Goal: Task Accomplishment & Management: Manage account settings

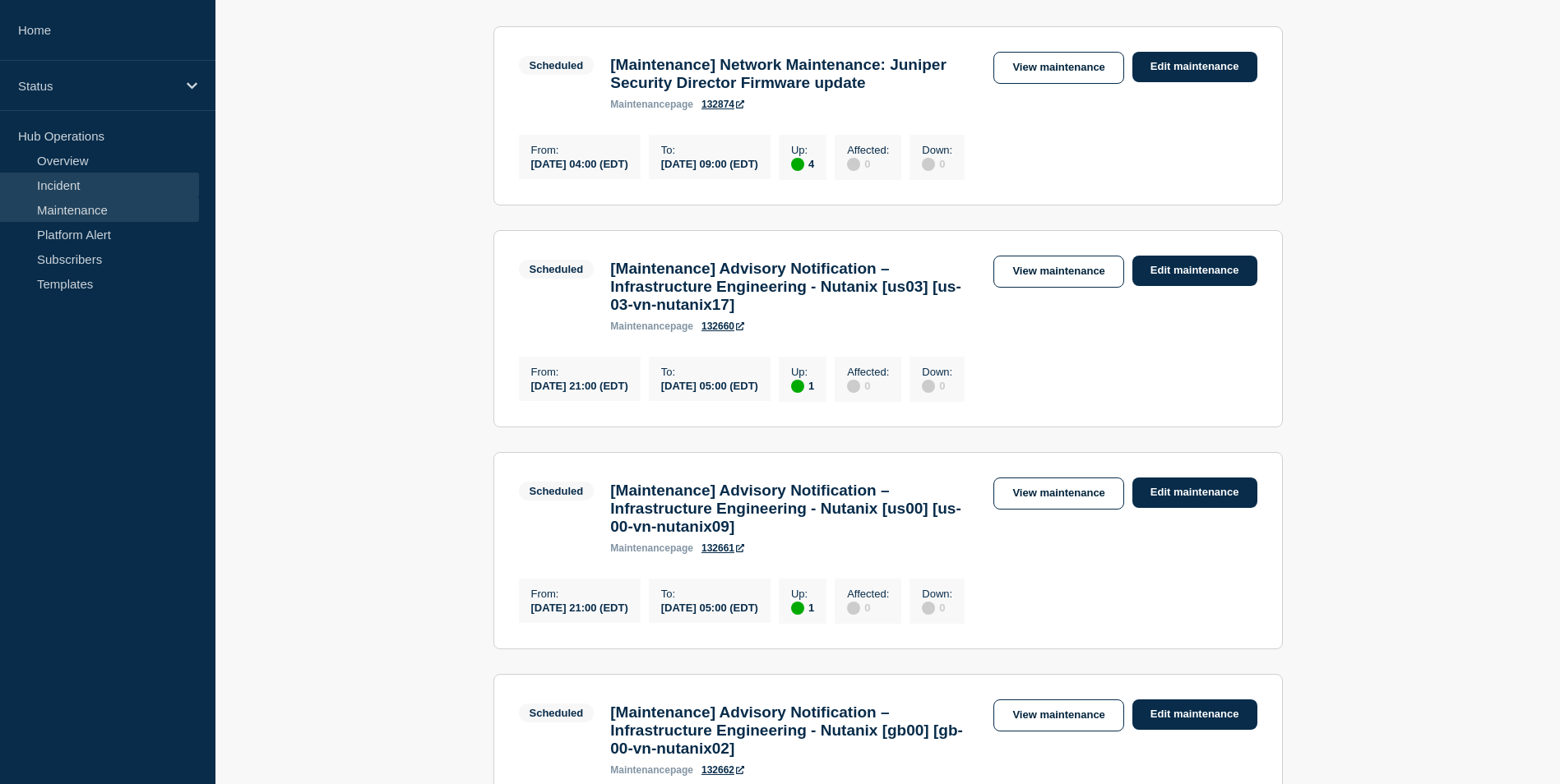
click at [103, 187] on link "Incident" at bounding box center [99, 185] width 199 height 24
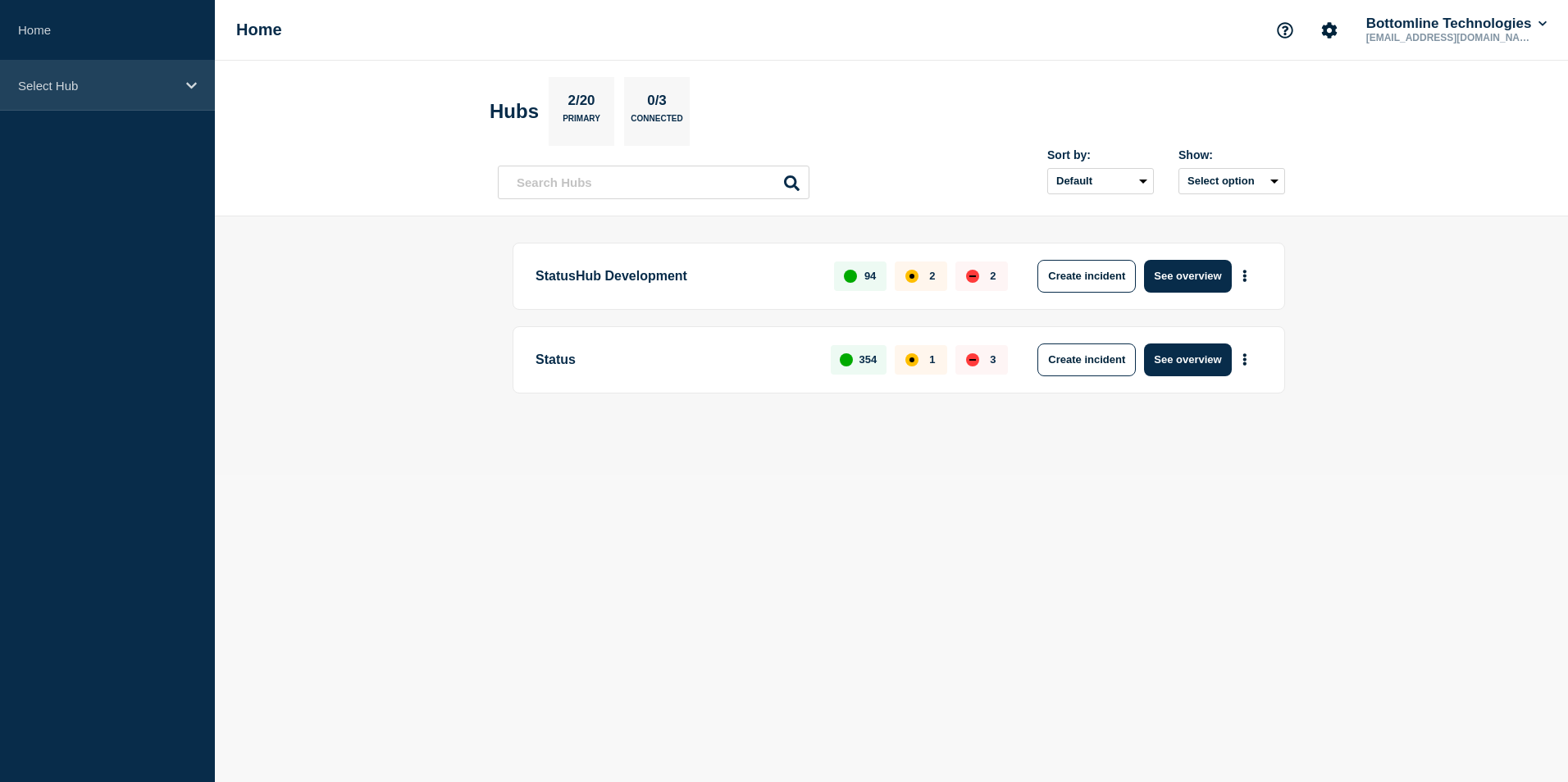
click at [182, 77] on div "Select Hub" at bounding box center [107, 86] width 215 height 50
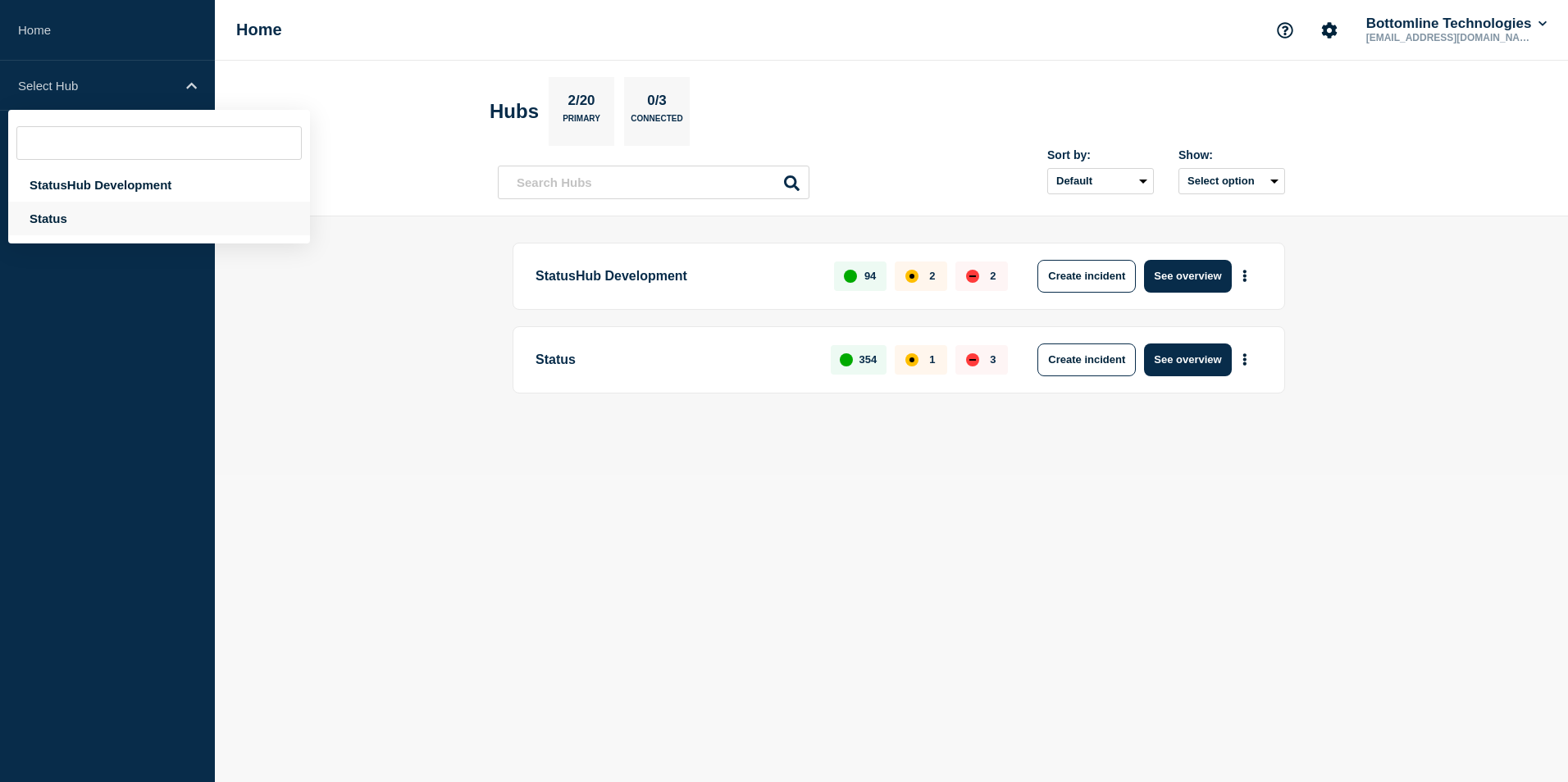
click at [97, 226] on div "Status" at bounding box center [159, 218] width 301 height 34
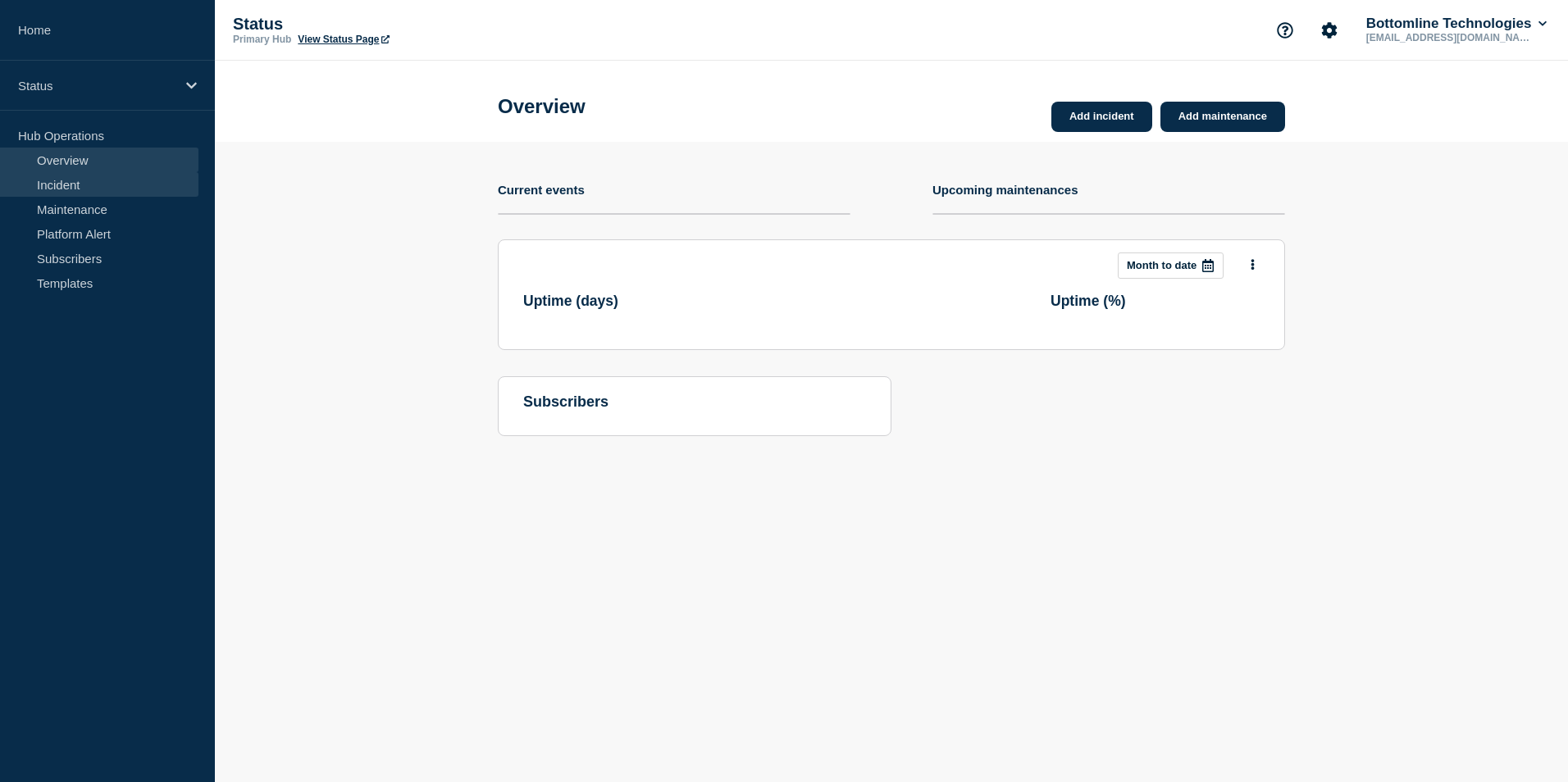
click at [125, 183] on link "Incident" at bounding box center [99, 185] width 199 height 24
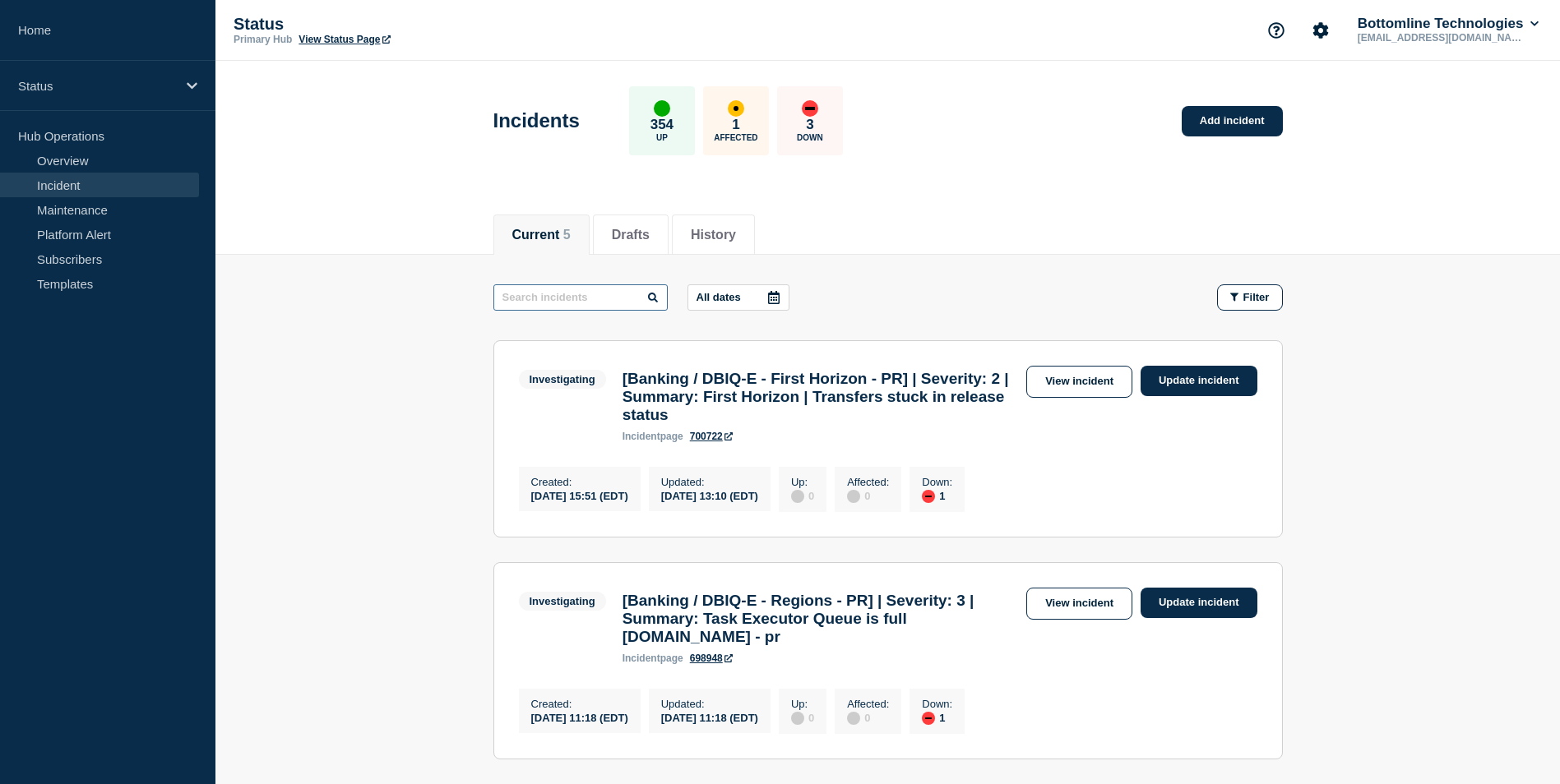
click at [604, 301] on input "text" at bounding box center [580, 298] width 174 height 26
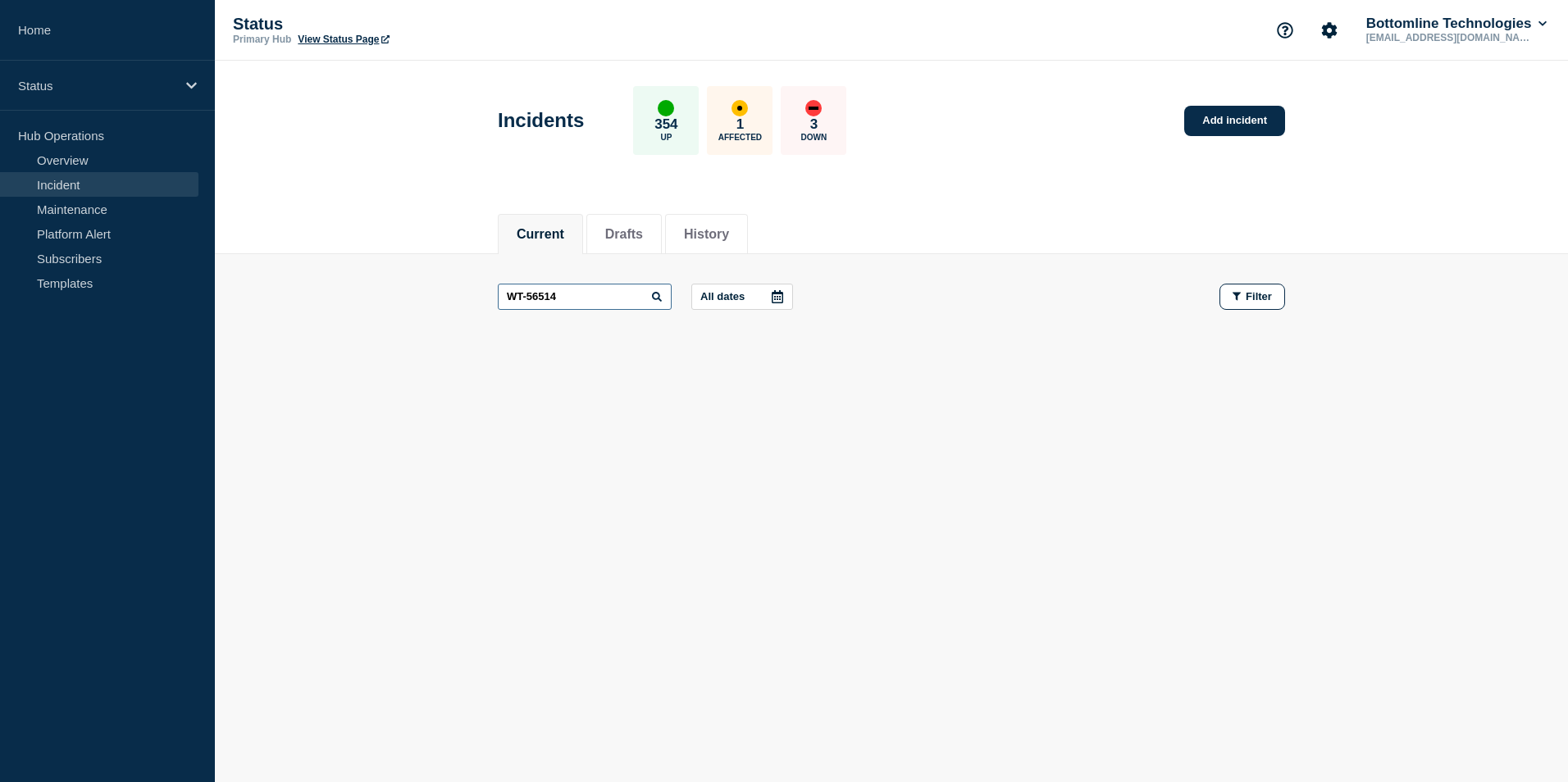
type input "WT-56514"
click at [720, 233] on button "History" at bounding box center [707, 234] width 45 height 15
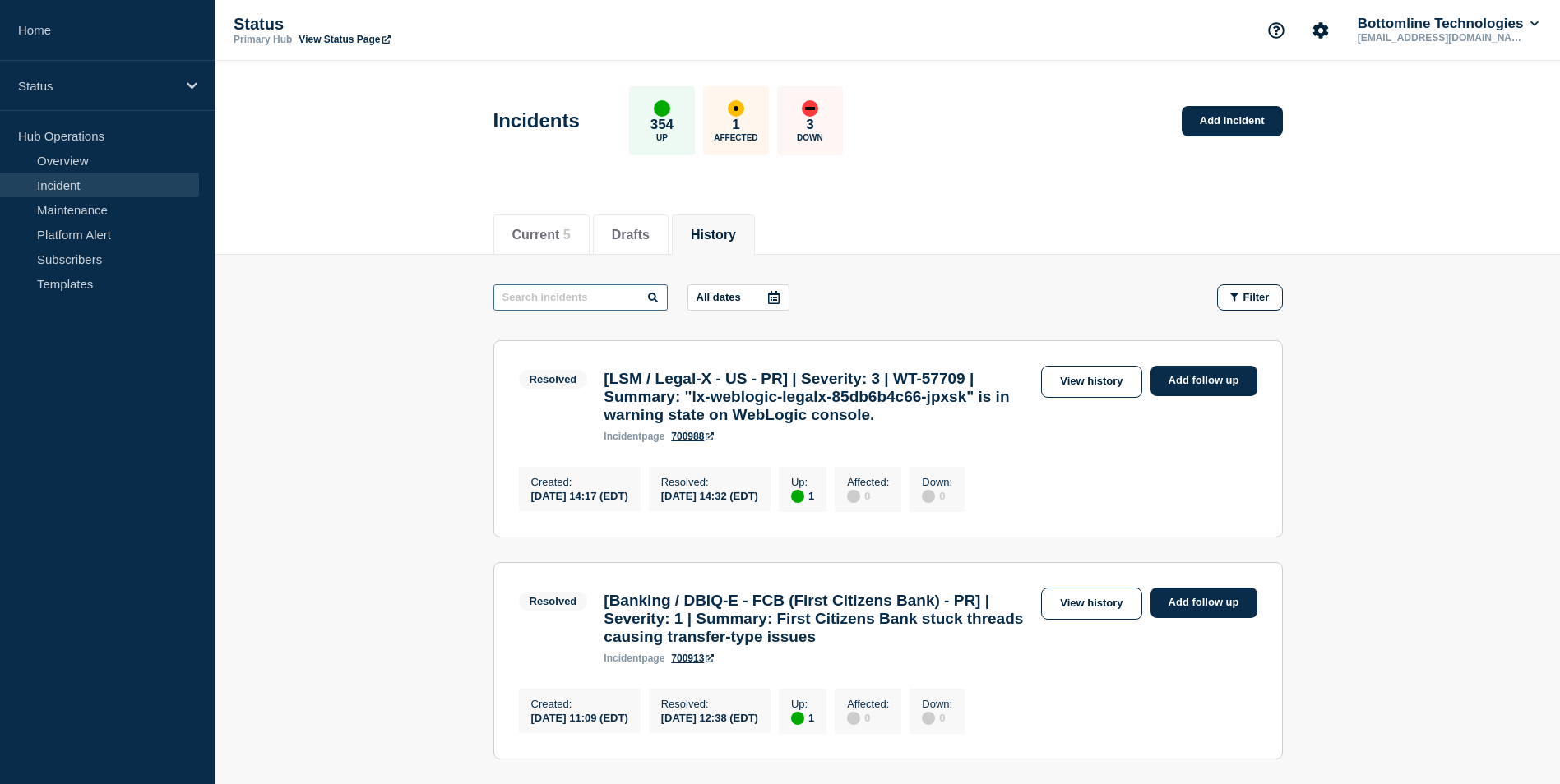
click at [603, 299] on input "text" at bounding box center [580, 298] width 174 height 26
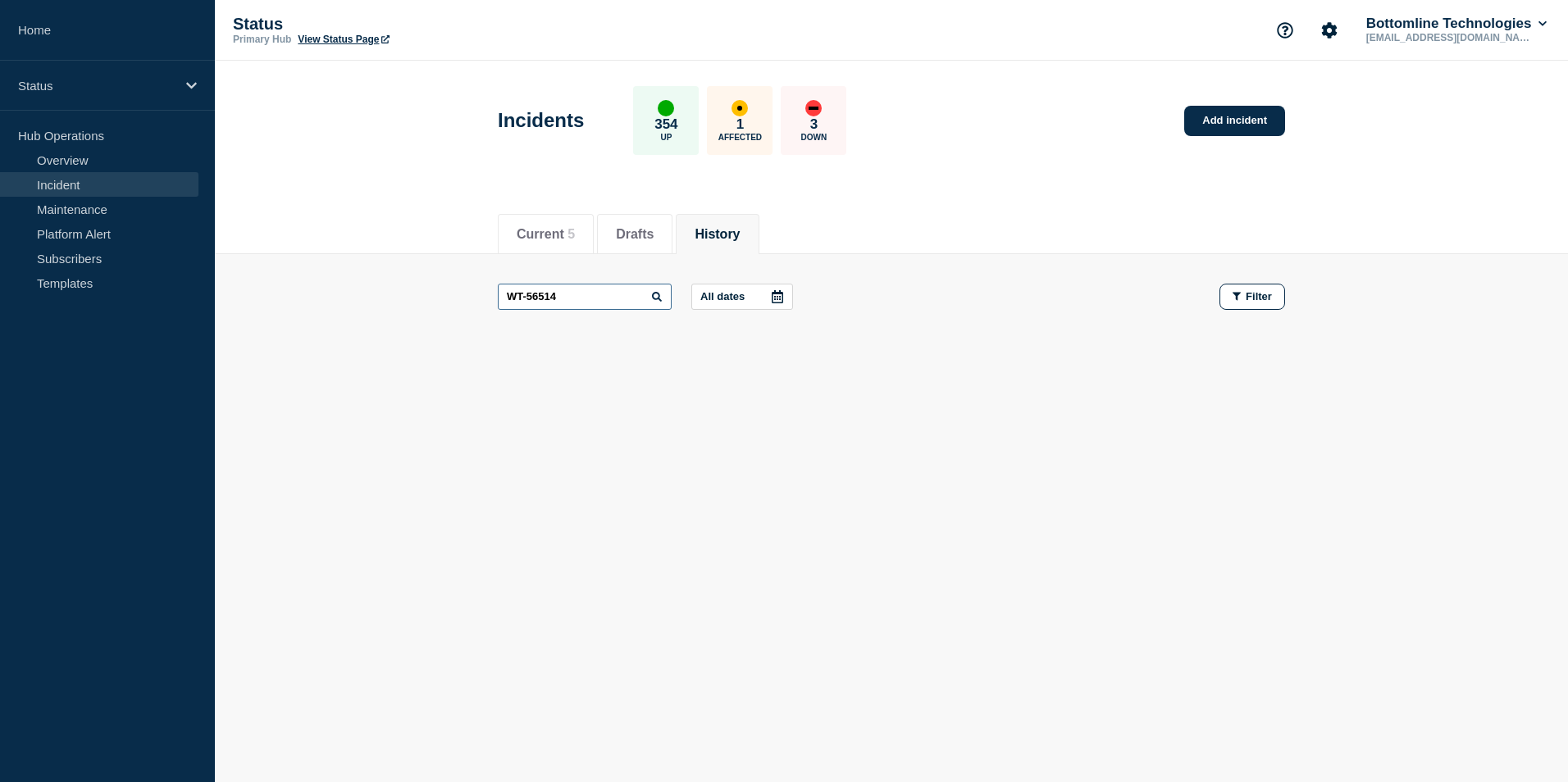
type input "WT-56514"
click at [408, 167] on header "Incidents 354 Up 1 Affected 3 Down Add incident" at bounding box center [891, 129] width 1353 height 137
drag, startPoint x: 568, startPoint y: 298, endPoint x: 468, endPoint y: 314, distance: 101.3
click at [468, 314] on main "WT-56514 All dates Filter" at bounding box center [891, 296] width 1353 height 85
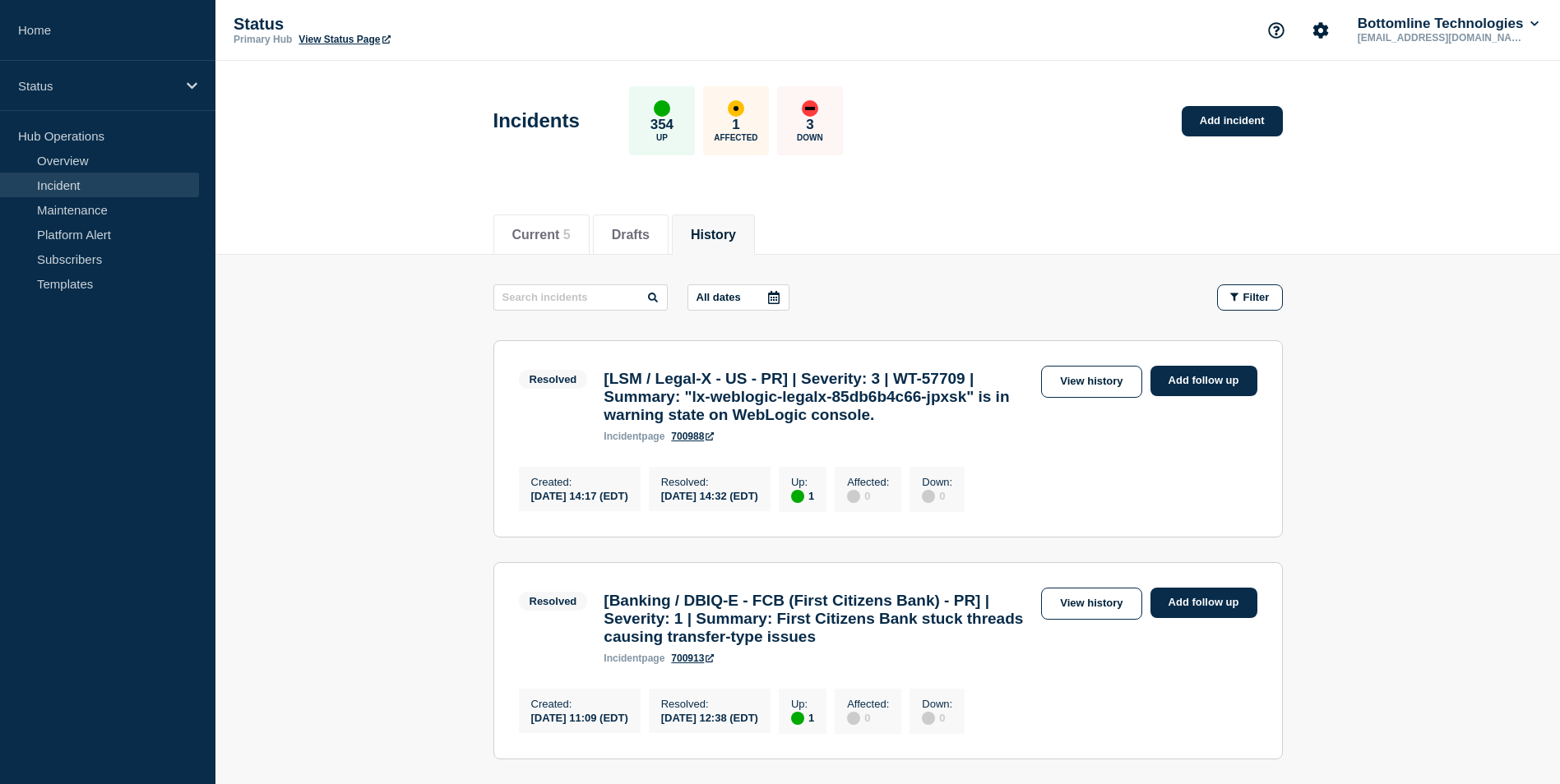
click at [728, 230] on button "History" at bounding box center [713, 235] width 45 height 15
click at [92, 159] on link "Overview" at bounding box center [99, 160] width 199 height 24
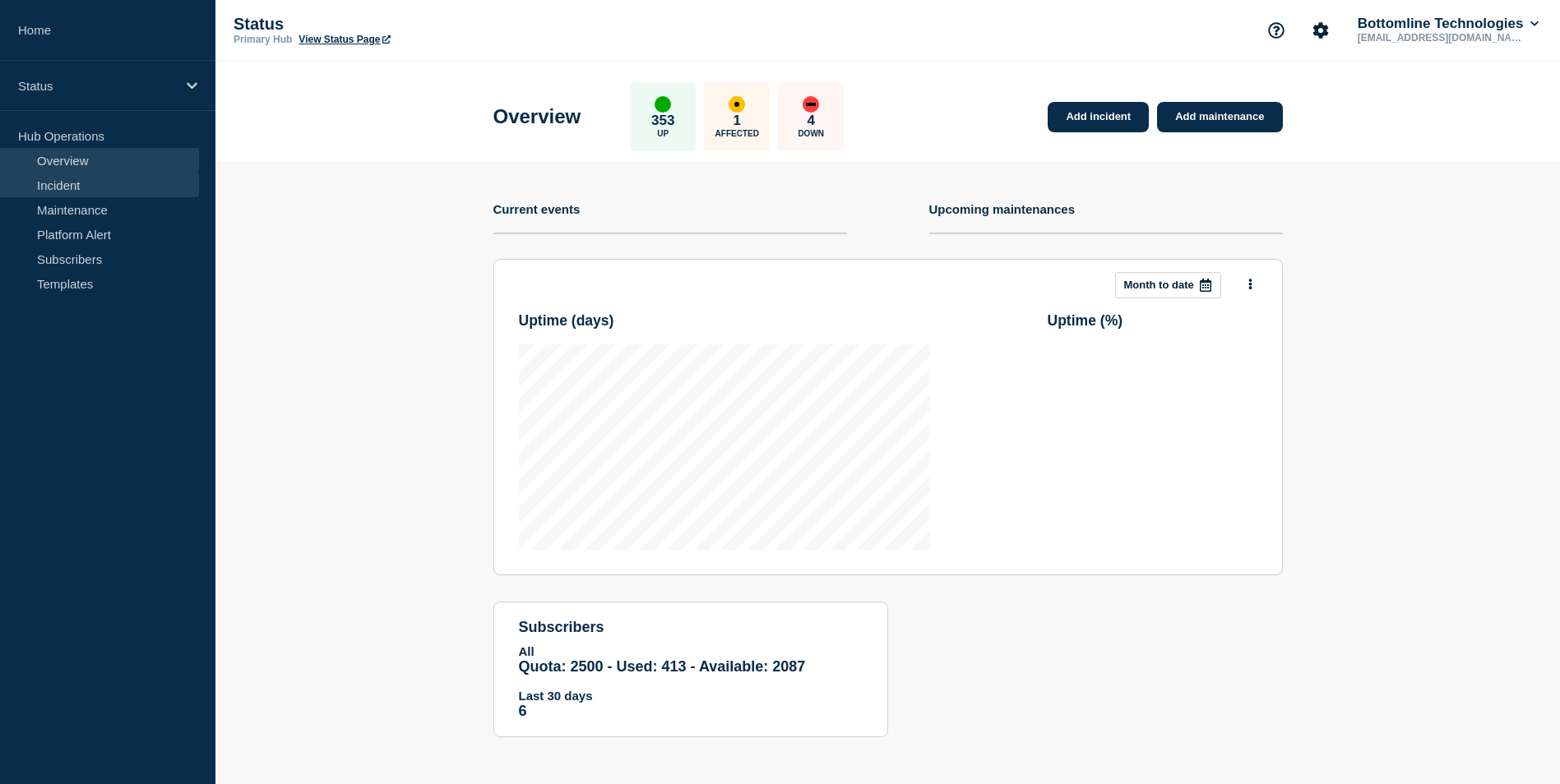
click at [160, 183] on link "Incident" at bounding box center [99, 185] width 199 height 24
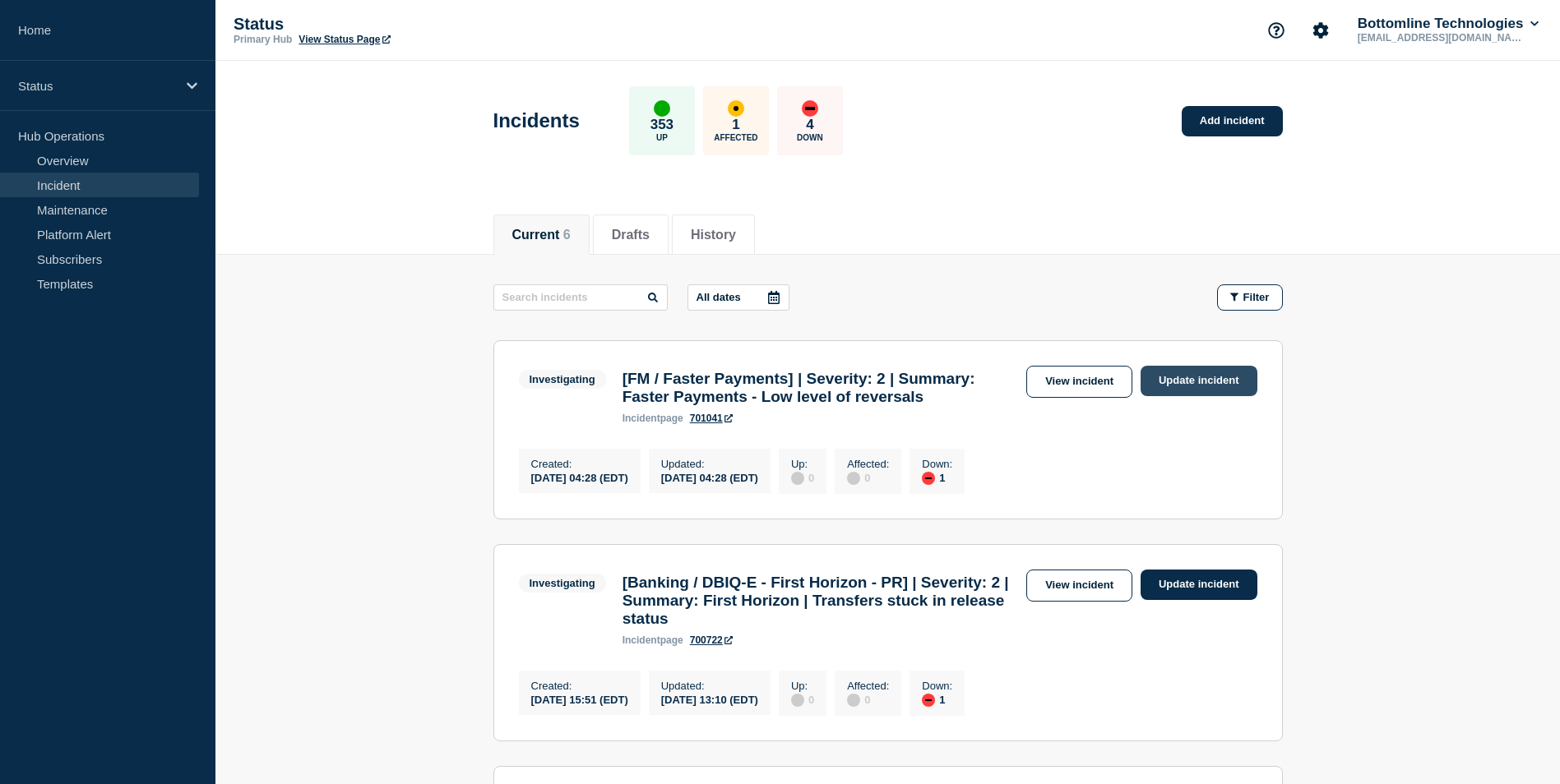
click at [1188, 380] on link "Update incident" at bounding box center [1199, 381] width 117 height 31
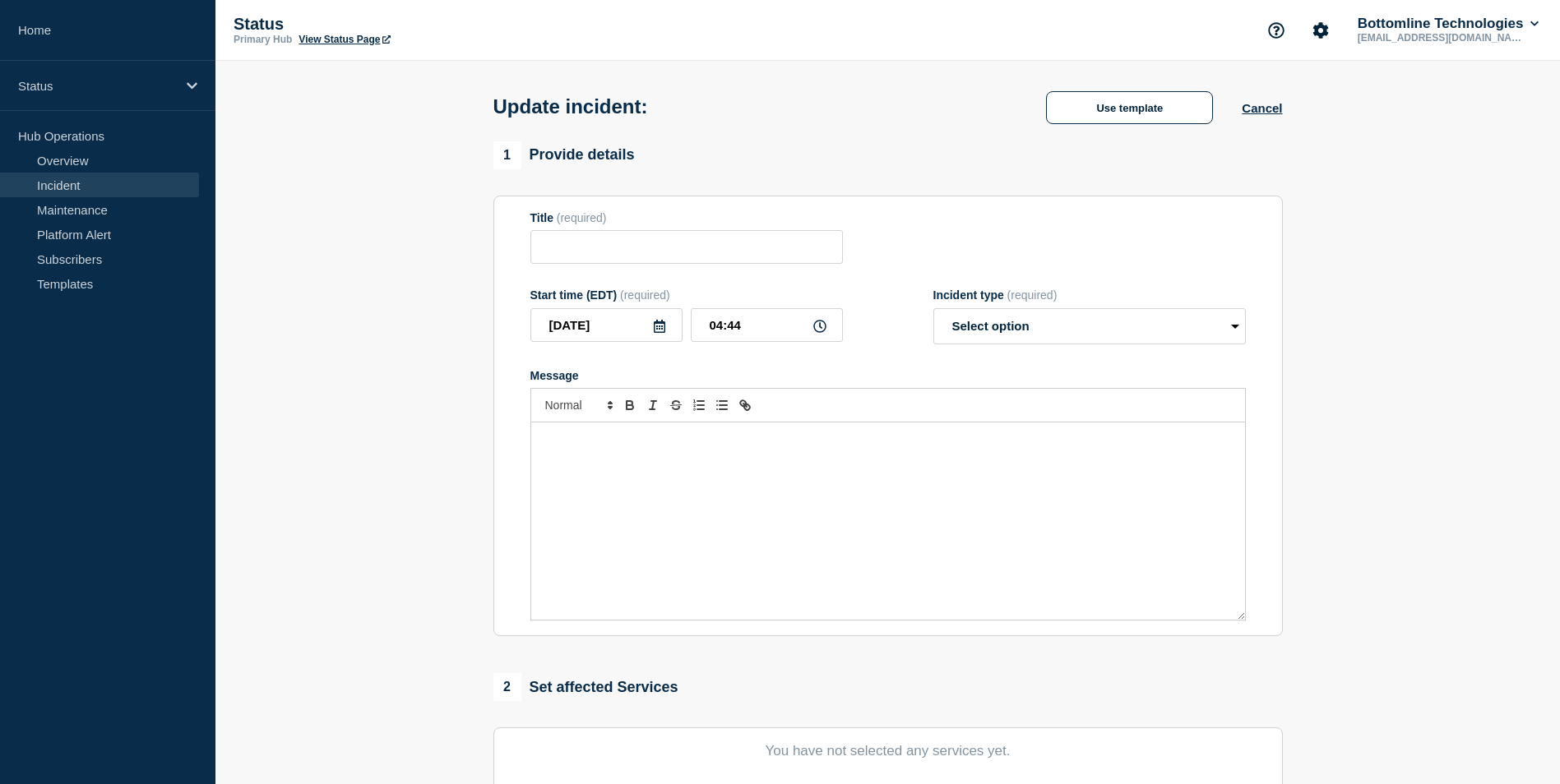
type input "[FM / Faster Payments] | Severity: 2 | Summary: Faster Payments - Low level of …"
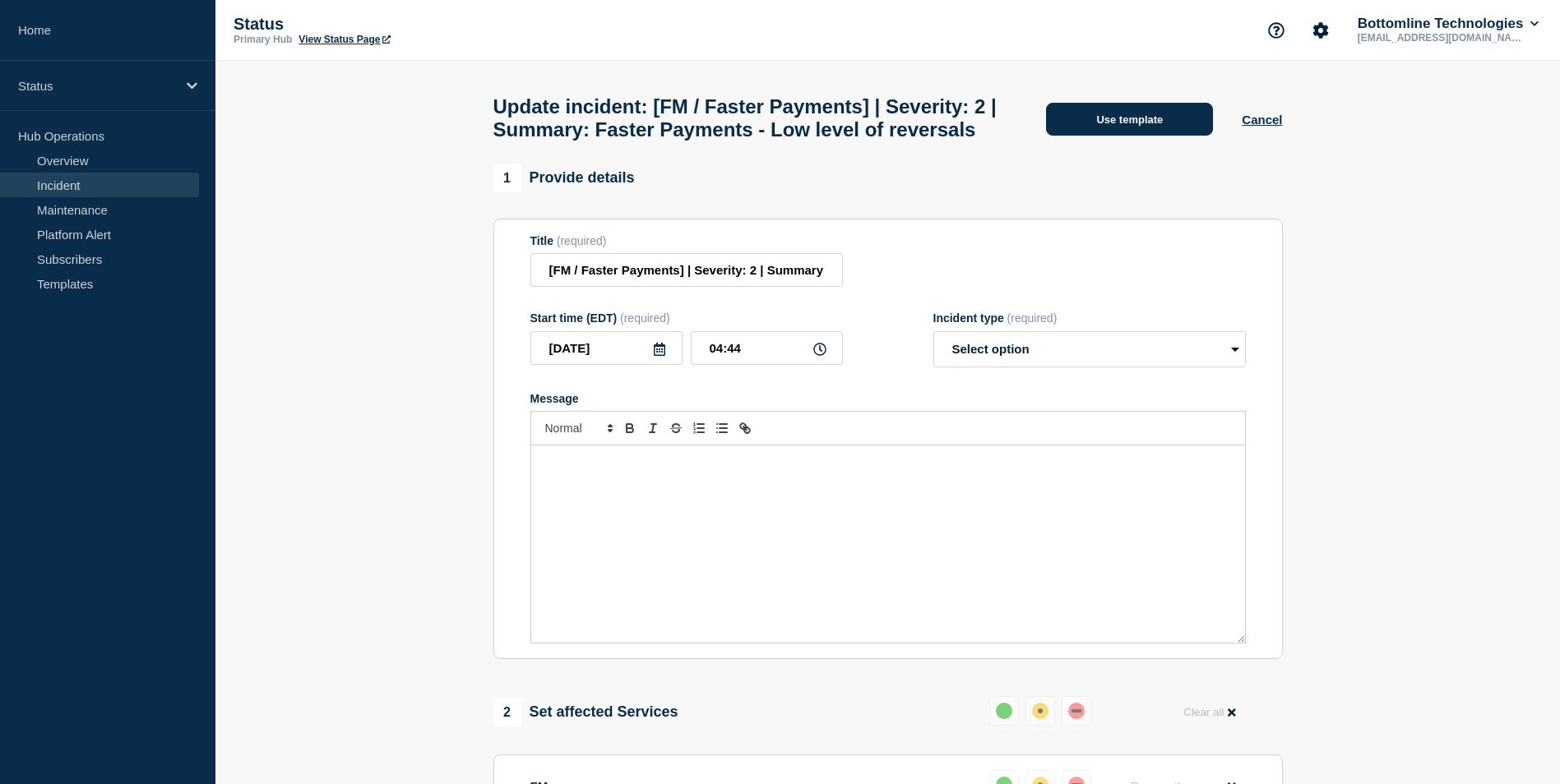
click at [1128, 136] on button "Use template" at bounding box center [1130, 119] width 167 height 33
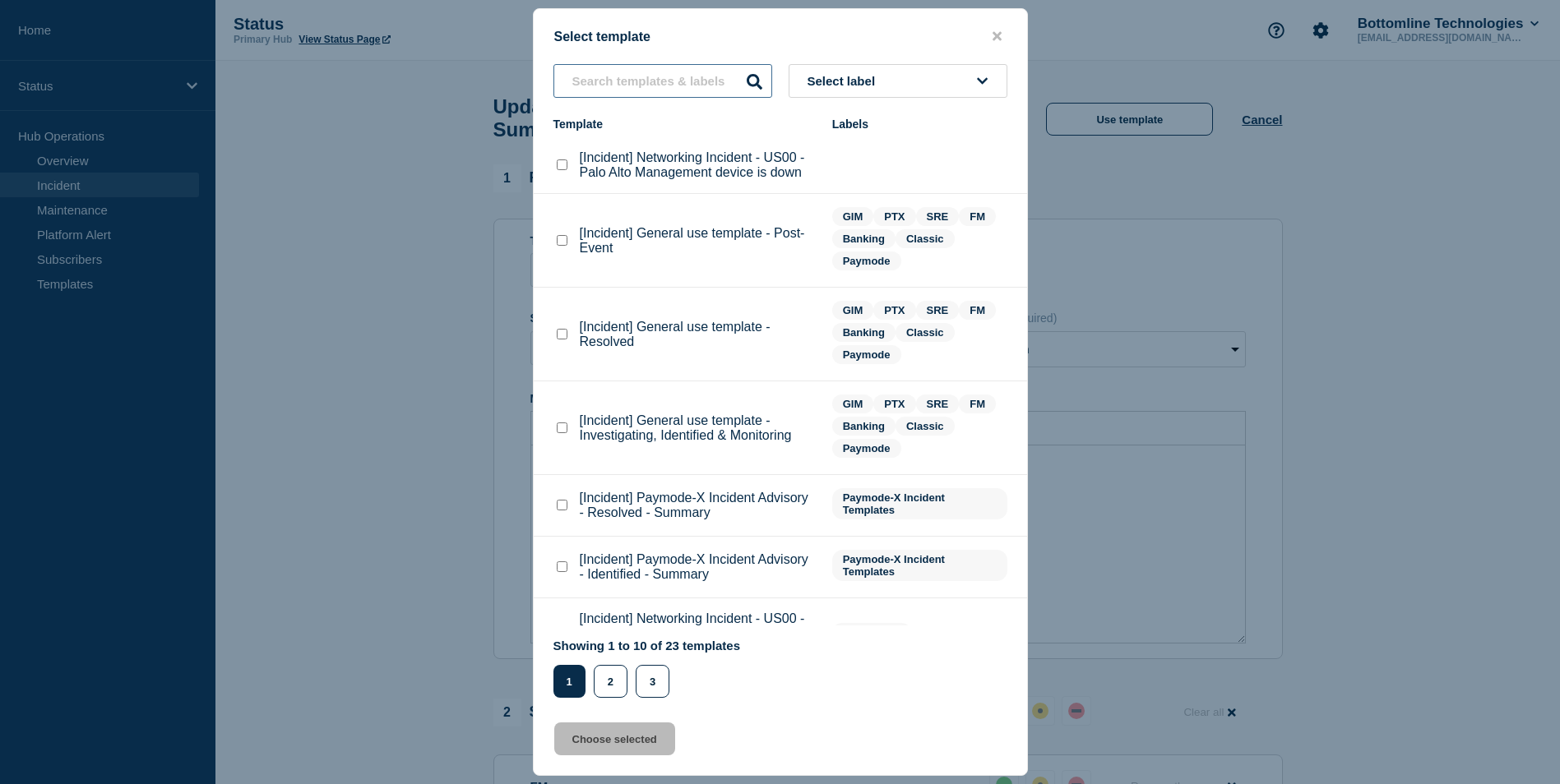
click at [649, 81] on input "text" at bounding box center [663, 81] width 219 height 34
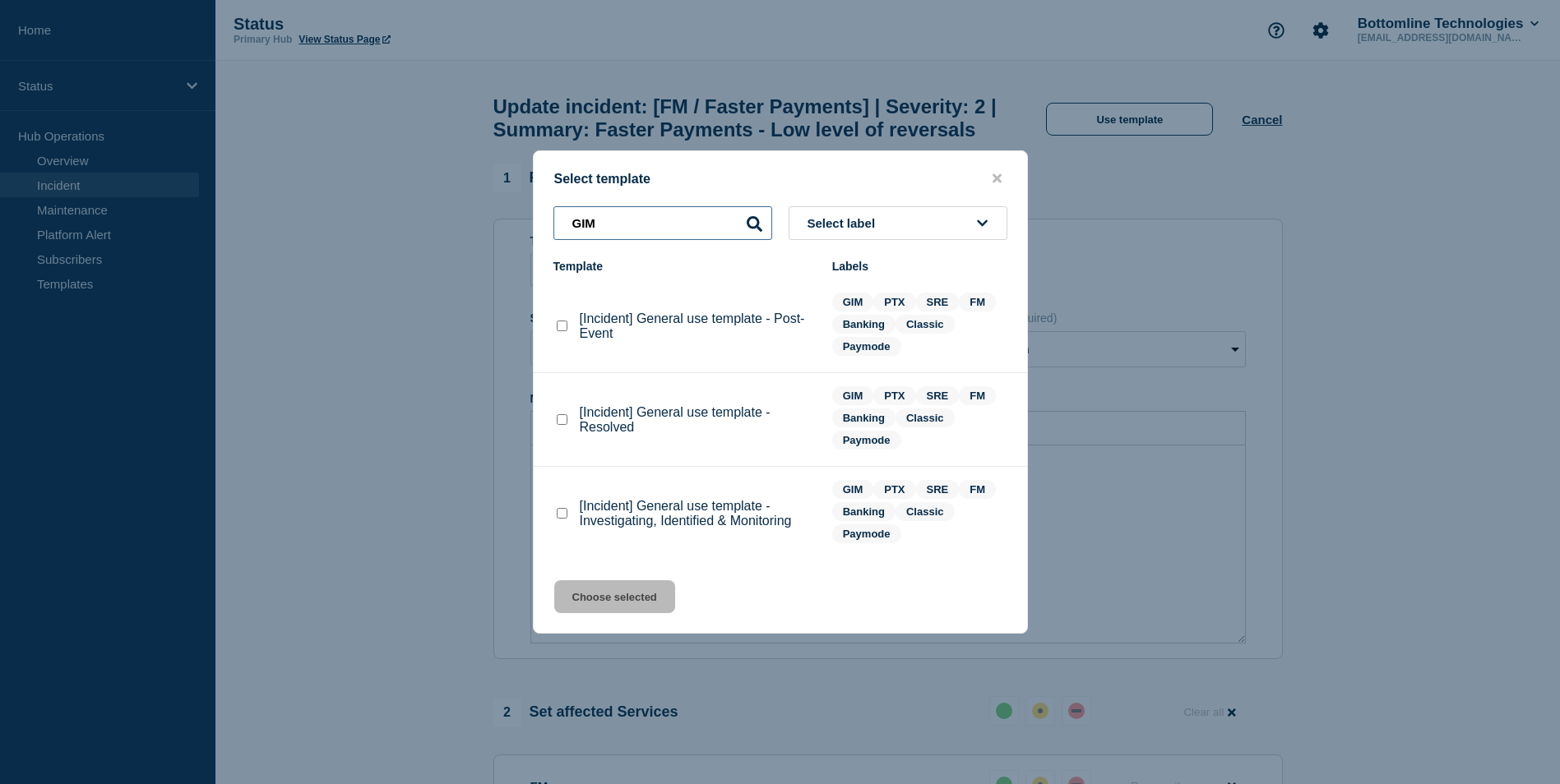
type input "GIM"
click at [559, 512] on checkbox"] "[Incident] General use template - Investigating, Identified & Monitoring checkb…" at bounding box center [561, 513] width 10 height 10
checkbox checkbox"] "true"
click at [606, 603] on button "Choose selected" at bounding box center [614, 596] width 121 height 33
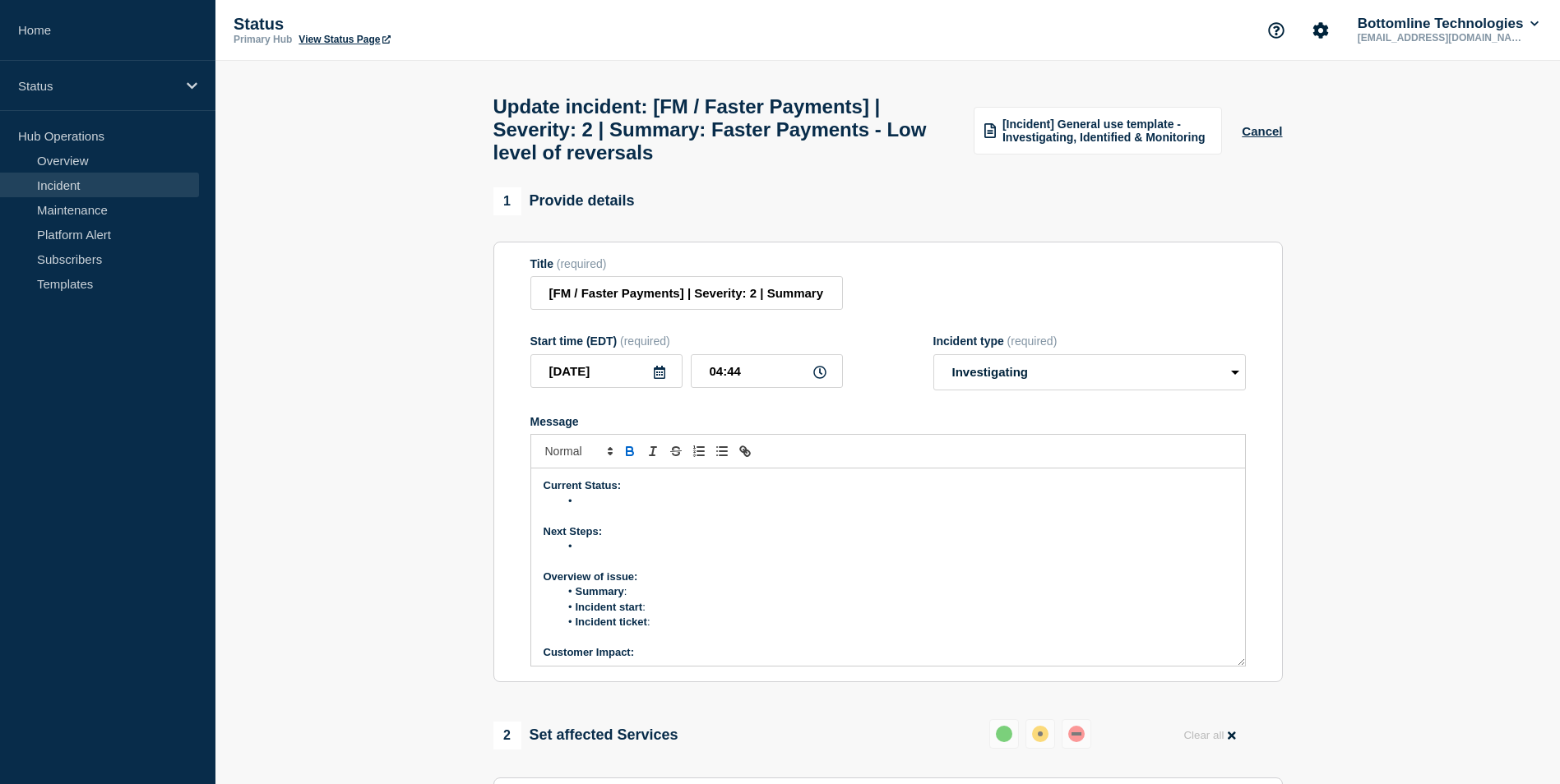
select select "investigating"
click at [597, 509] on li "Message" at bounding box center [896, 501] width 674 height 15
click at [599, 509] on li "Message" at bounding box center [896, 501] width 674 height 15
paste div "Message"
click at [624, 509] on li "Bottomline has identified an unusually low number of reversals occurring since …" at bounding box center [896, 501] width 674 height 15
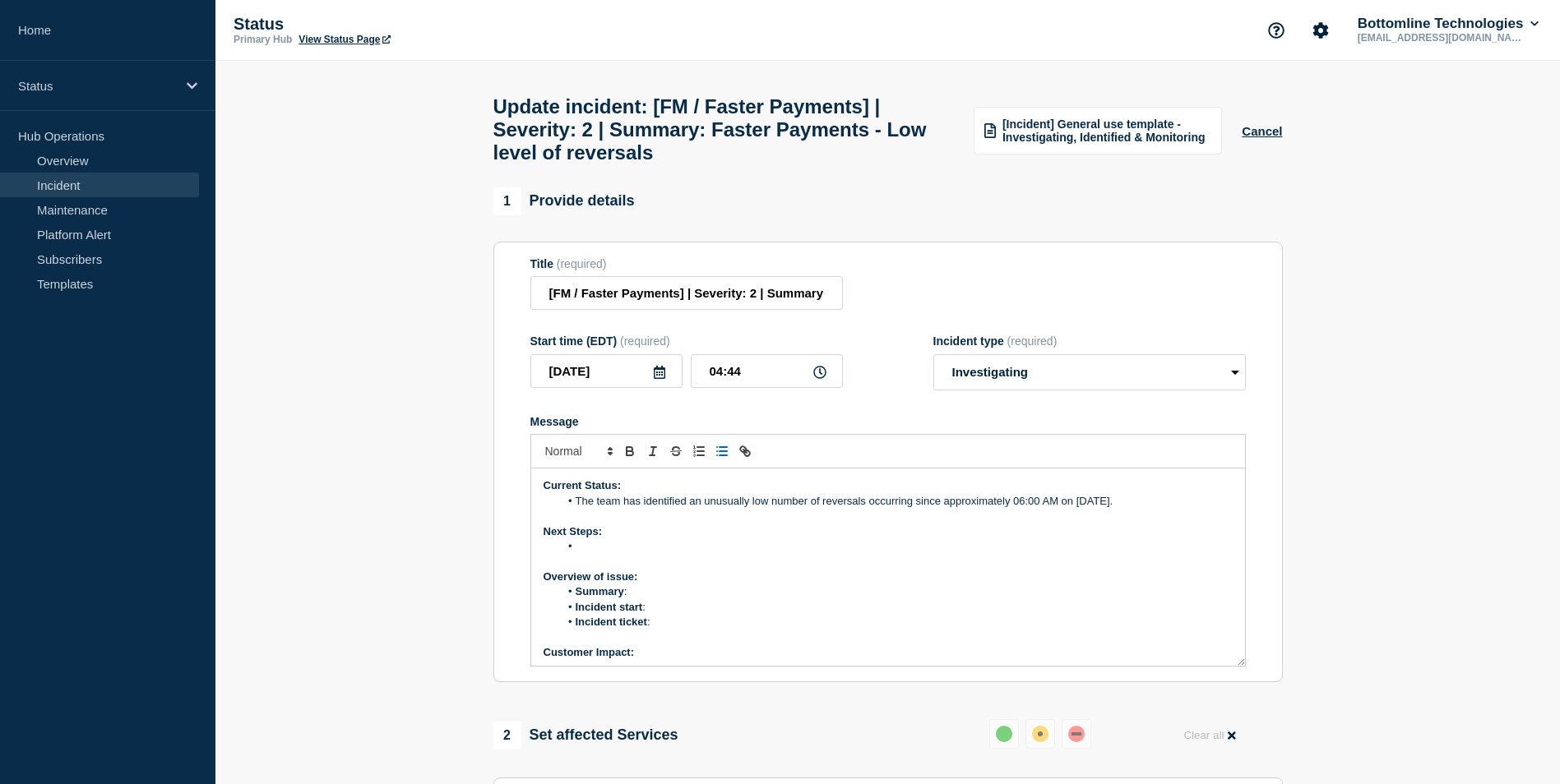
click at [578, 553] on li "Message" at bounding box center [896, 546] width 674 height 15
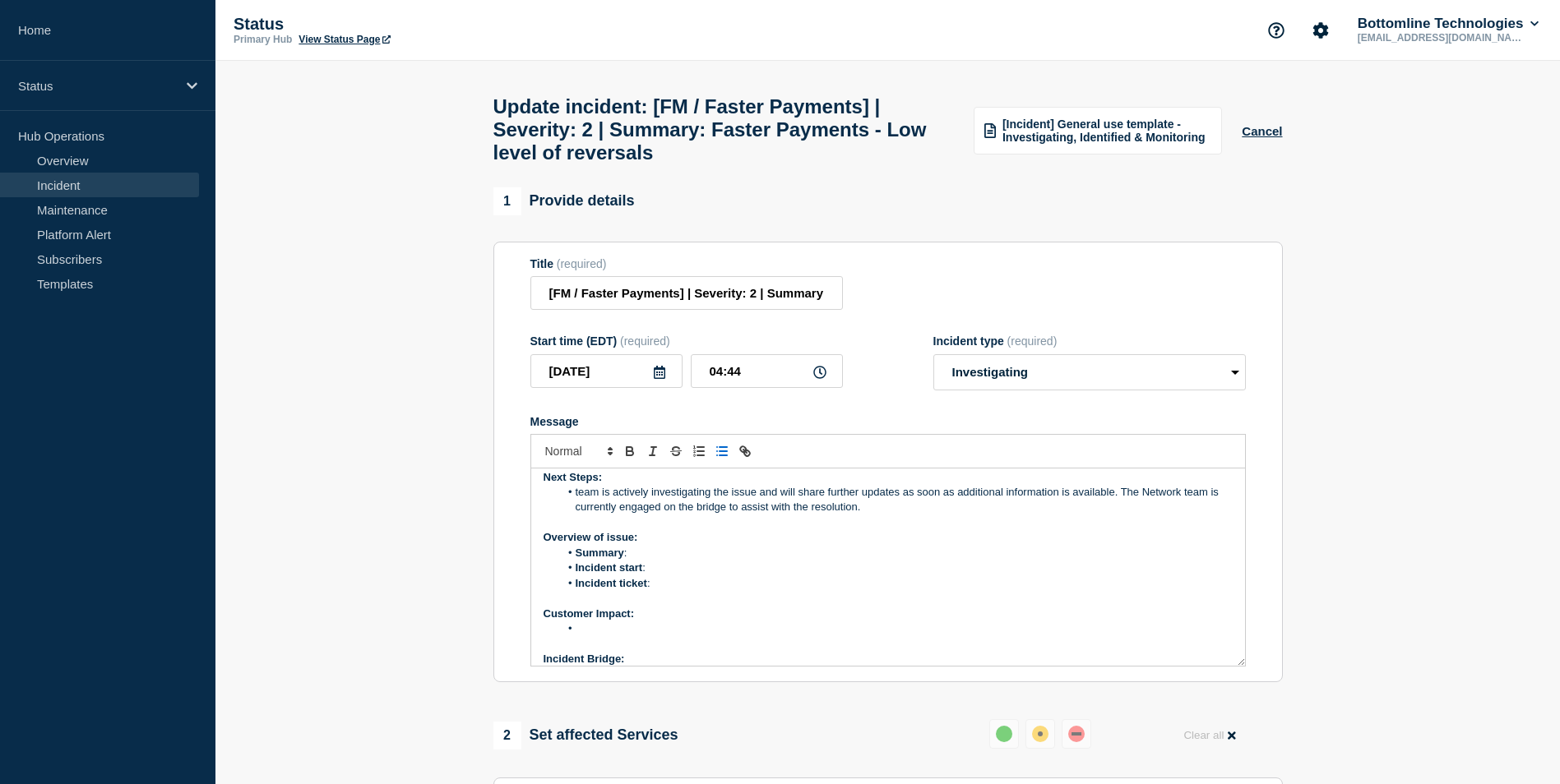
scroll to position [82, 0]
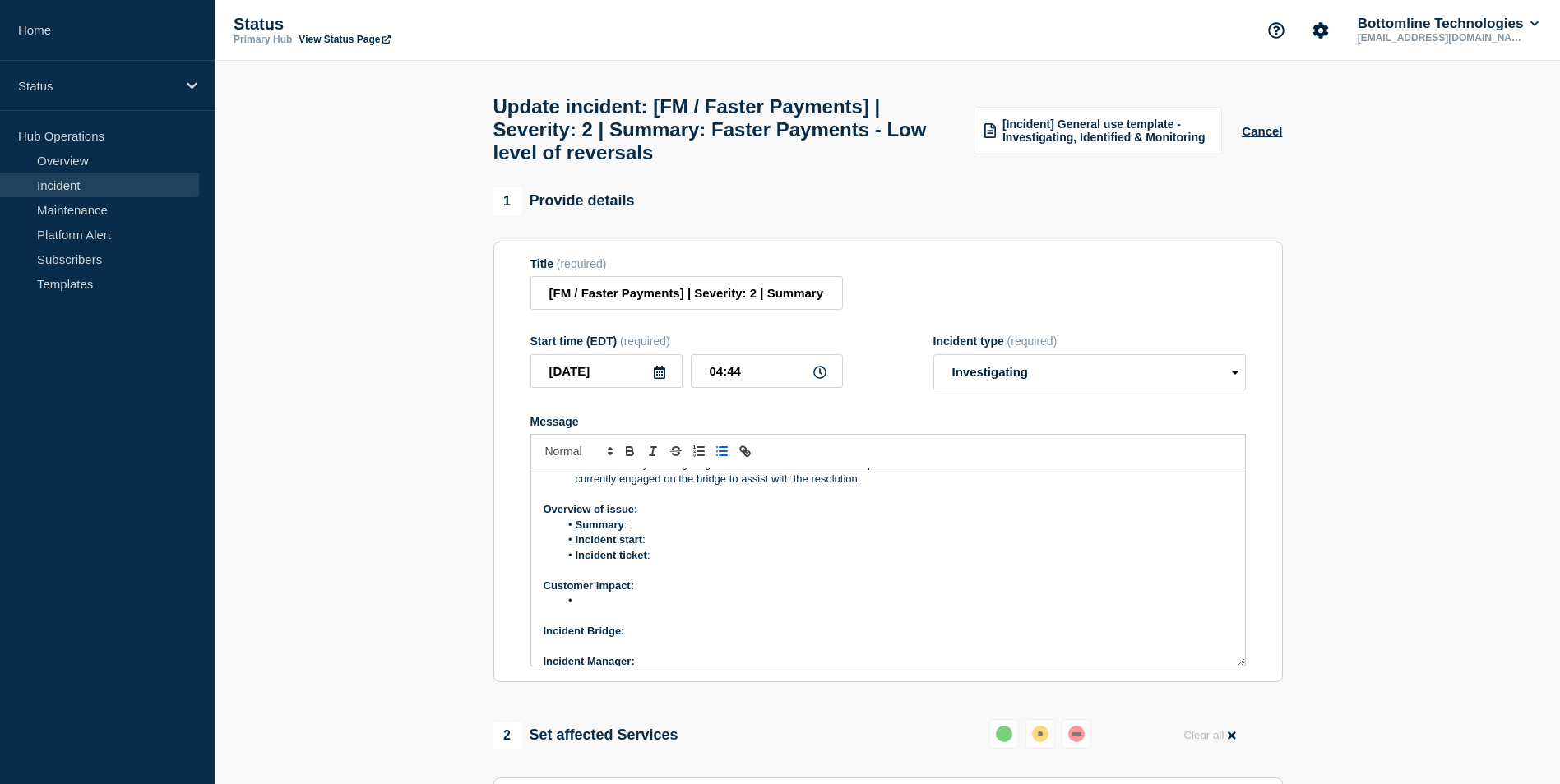
click at [661, 532] on li "Summary :" at bounding box center [896, 526] width 674 height 15
click at [667, 547] on li "Incident start :" at bounding box center [896, 540] width 674 height 15
click at [674, 563] on li "Incident ticket :" at bounding box center [896, 556] width 674 height 15
click at [663, 563] on li "Incident ticket :" at bounding box center [896, 556] width 674 height 15
click at [704, 573] on div "Current Status: The team has identified an unusually low number of reversals oc…" at bounding box center [888, 567] width 714 height 197
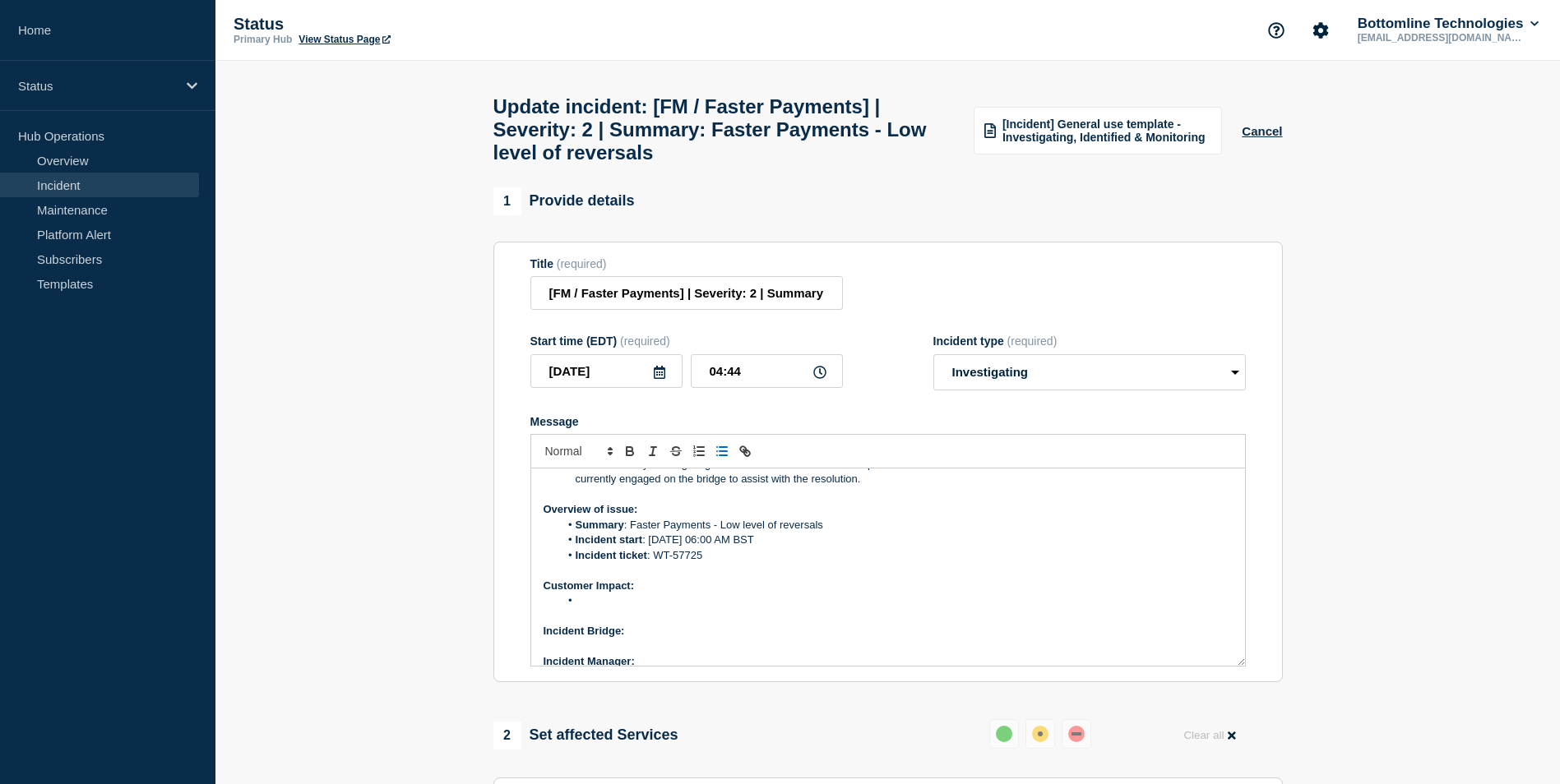
drag, startPoint x: 707, startPoint y: 566, endPoint x: 655, endPoint y: 566, distance: 52.0
click at [653, 563] on li "Incident ticket : WT-57725" at bounding box center [896, 556] width 674 height 15
drag, startPoint x: 709, startPoint y: 567, endPoint x: 658, endPoint y: 559, distance: 51.6
click at [658, 559] on li "Incident ticket : WT-57725" at bounding box center [896, 556] width 674 height 15
click at [744, 457] on icon "Toggle link" at bounding box center [747, 454] width 6 height 6
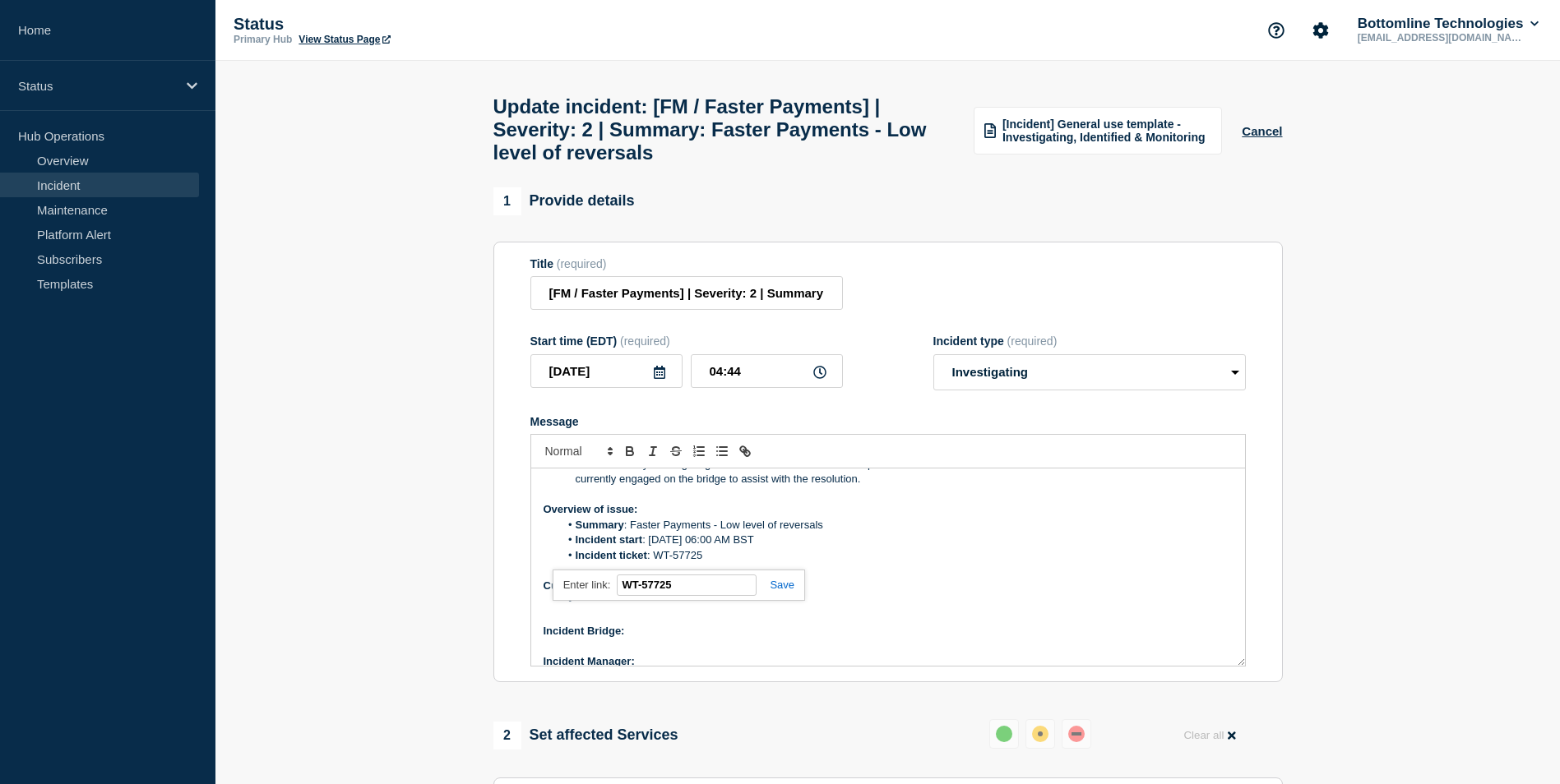
click at [690, 596] on input "WT-57725" at bounding box center [686, 585] width 139 height 22
drag, startPoint x: 690, startPoint y: 600, endPoint x: 627, endPoint y: 592, distance: 63.5
click at [627, 592] on input "WT-57725" at bounding box center [686, 585] width 139 height 22
paste input "https://jira.bottomline.tech/browse/"
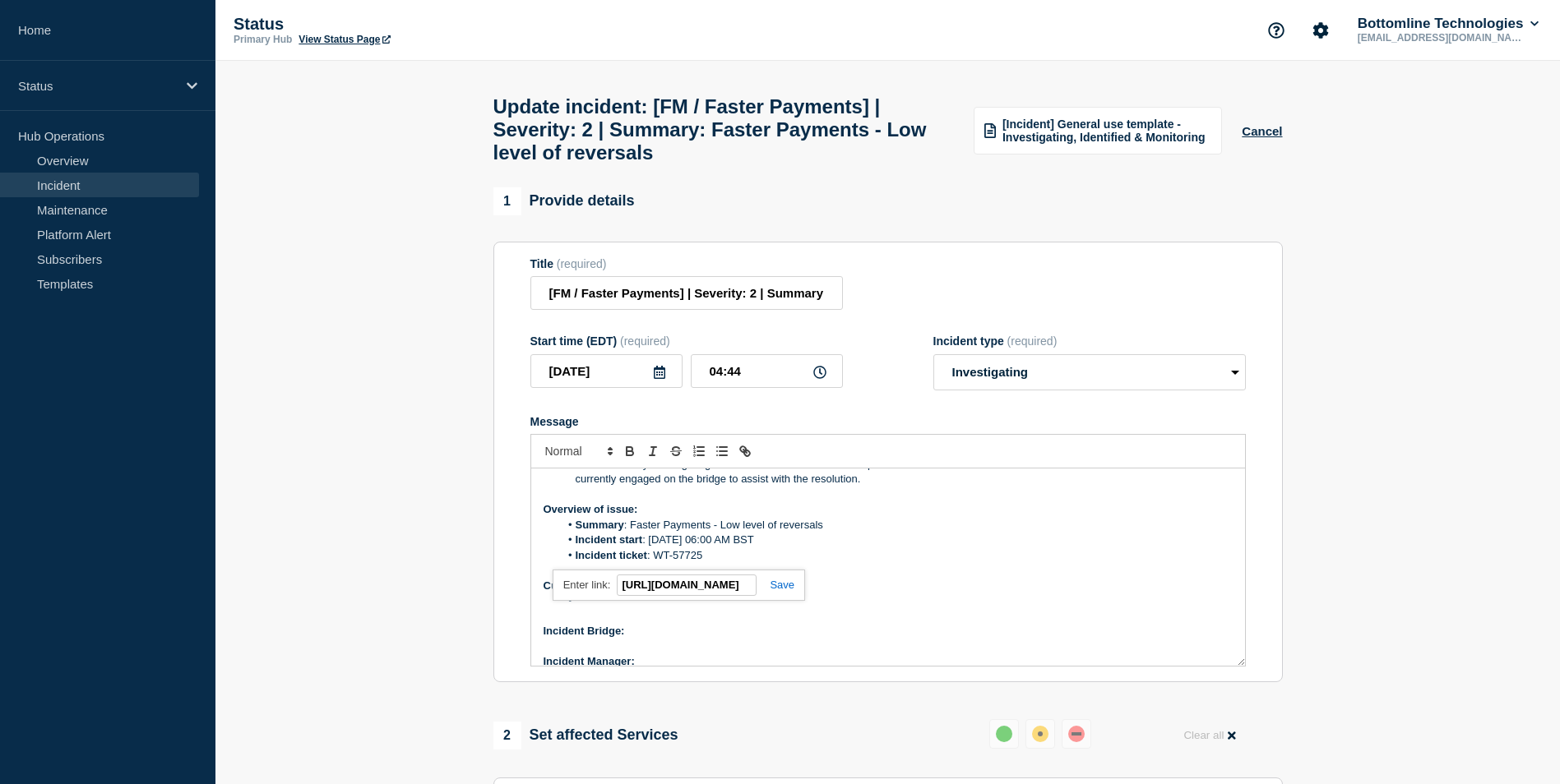
type input "https://jira.bottomline.tech/browse/WT-57725"
click at [779, 591] on link at bounding box center [775, 585] width 37 height 12
click at [673, 608] on li "Message" at bounding box center [896, 601] width 674 height 15
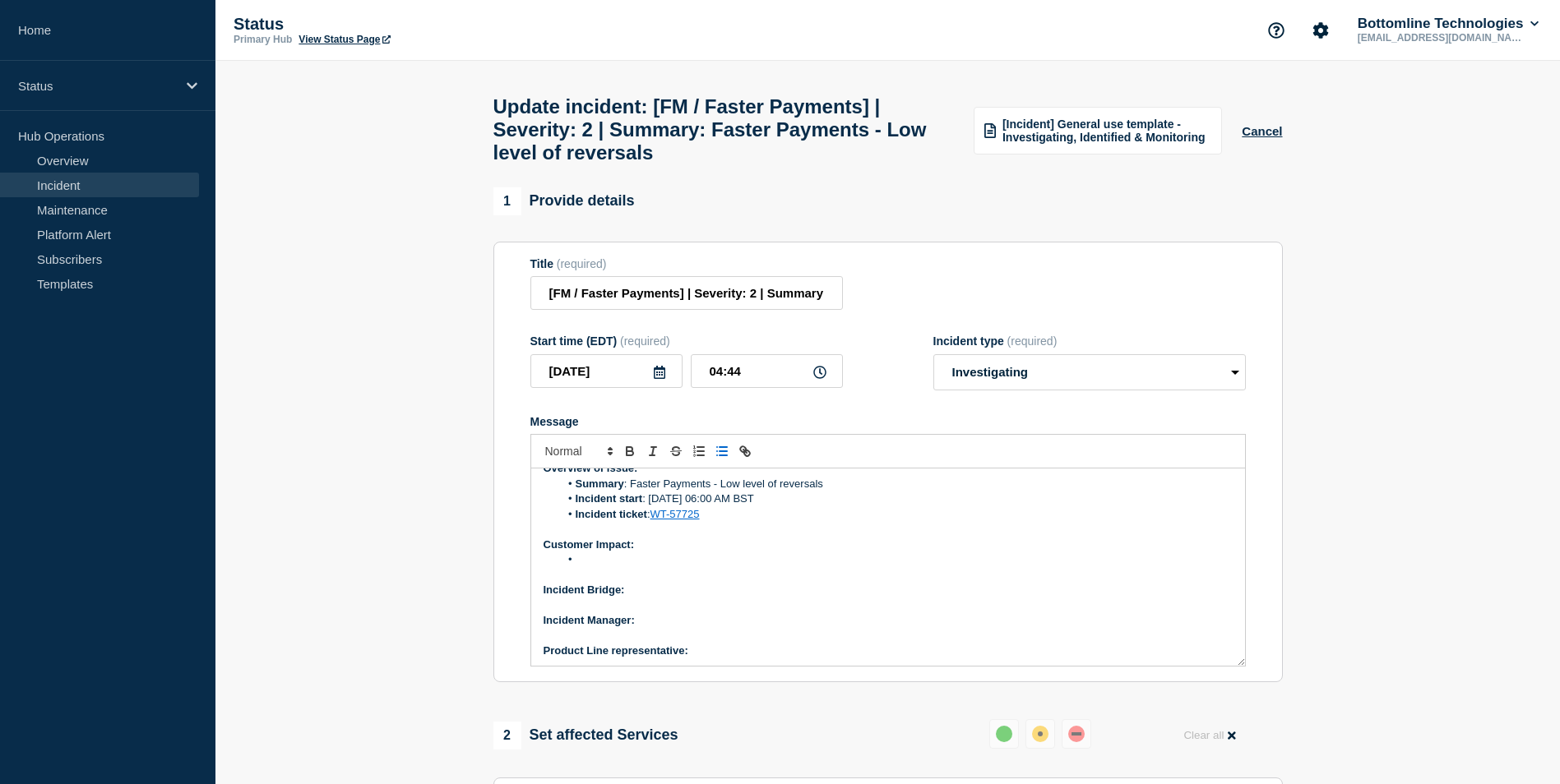
scroll to position [156, 0]
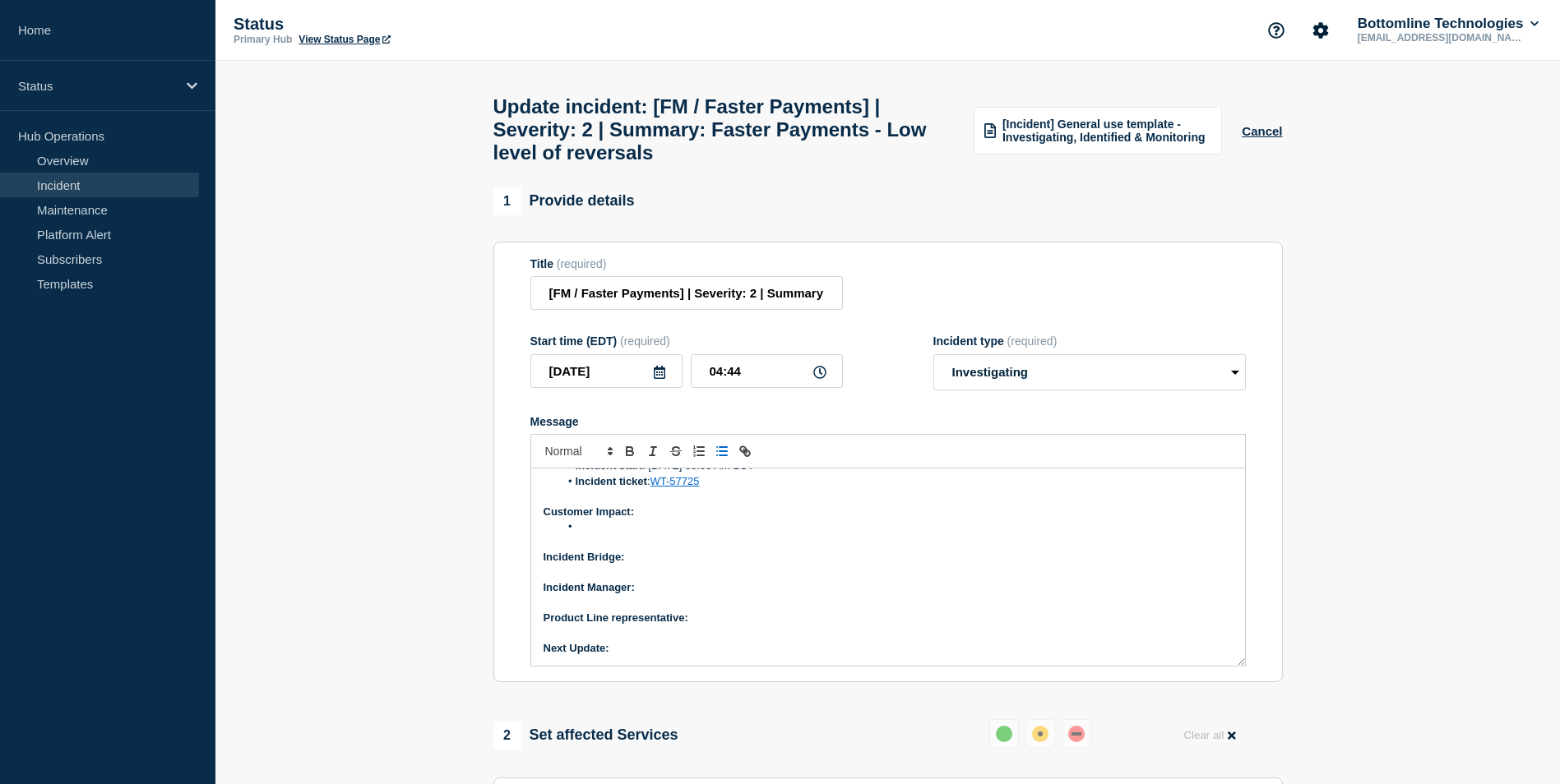
click at [652, 565] on p "Incident Bridge:" at bounding box center [888, 558] width 689 height 15
click at [673, 593] on p "Incident Manager:" at bounding box center [888, 588] width 689 height 15
click at [680, 593] on strong "Incident Manager: Tusara dash" at bounding box center [621, 587] width 156 height 12
click at [719, 626] on p "Product Line representative:" at bounding box center [888, 618] width 689 height 15
click at [736, 626] on p "Product Line representative:" at bounding box center [888, 618] width 689 height 15
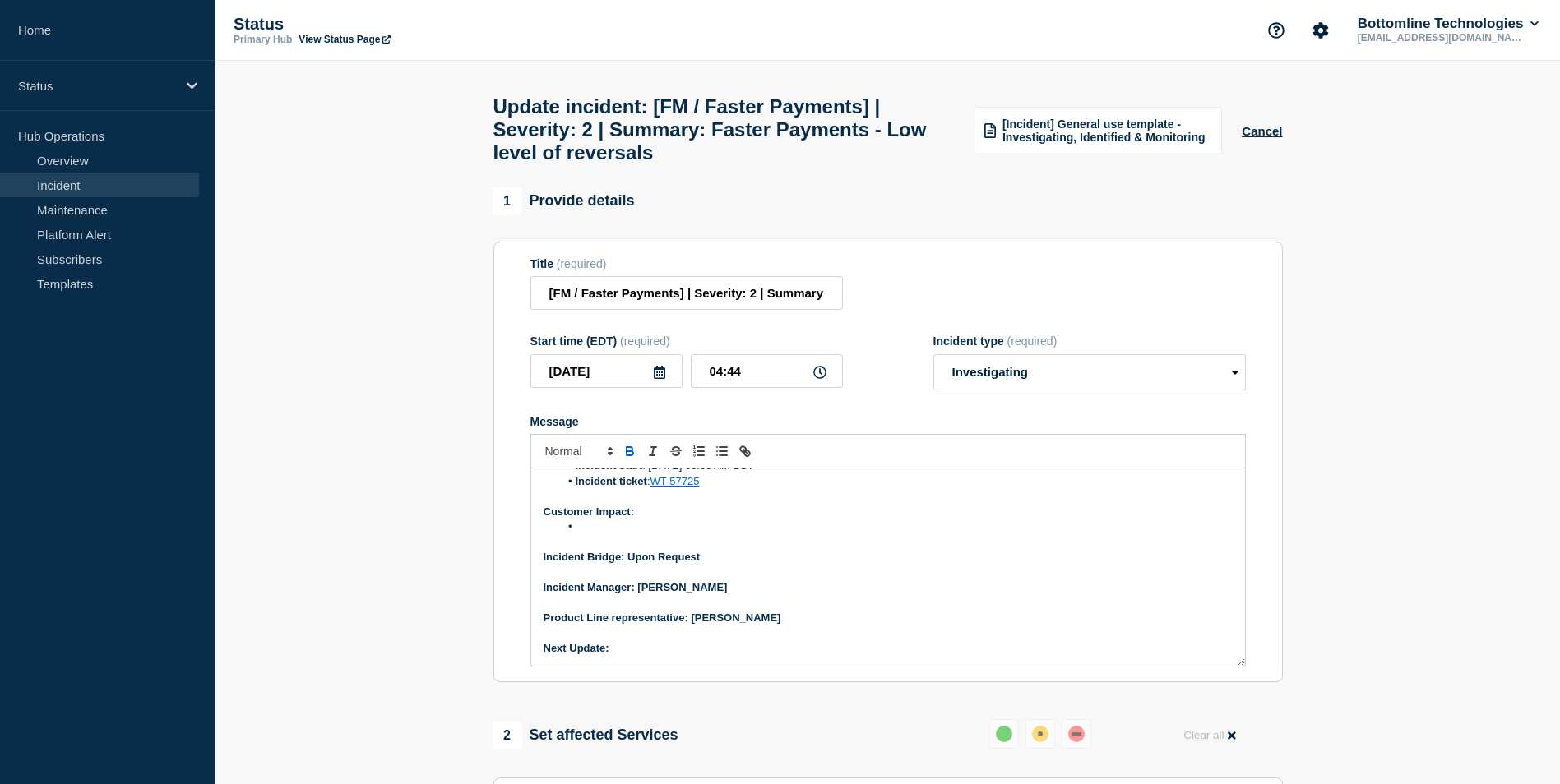
click at [633, 656] on p "Next Update:" at bounding box center [888, 648] width 689 height 15
drag, startPoint x: 702, startPoint y: 568, endPoint x: 617, endPoint y: 573, distance: 85.1
click at [617, 563] on strong "Incident Bridge: Upon Request" at bounding box center [622, 557] width 157 height 12
click at [627, 563] on strong "Incident Bridge: Upon Request" at bounding box center [622, 557] width 157 height 12
click at [593, 534] on li "Message" at bounding box center [896, 527] width 674 height 15
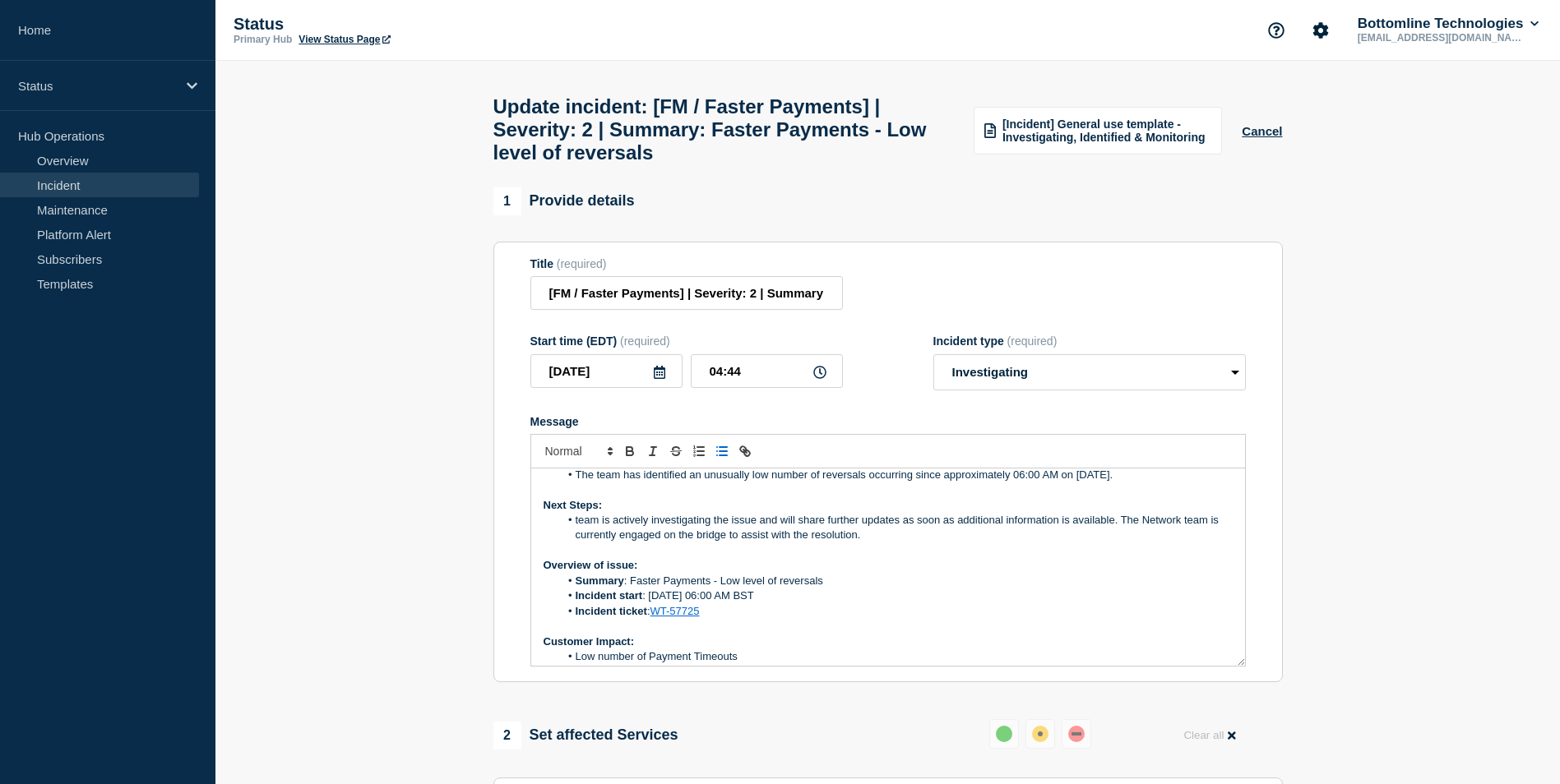
scroll to position [0, 0]
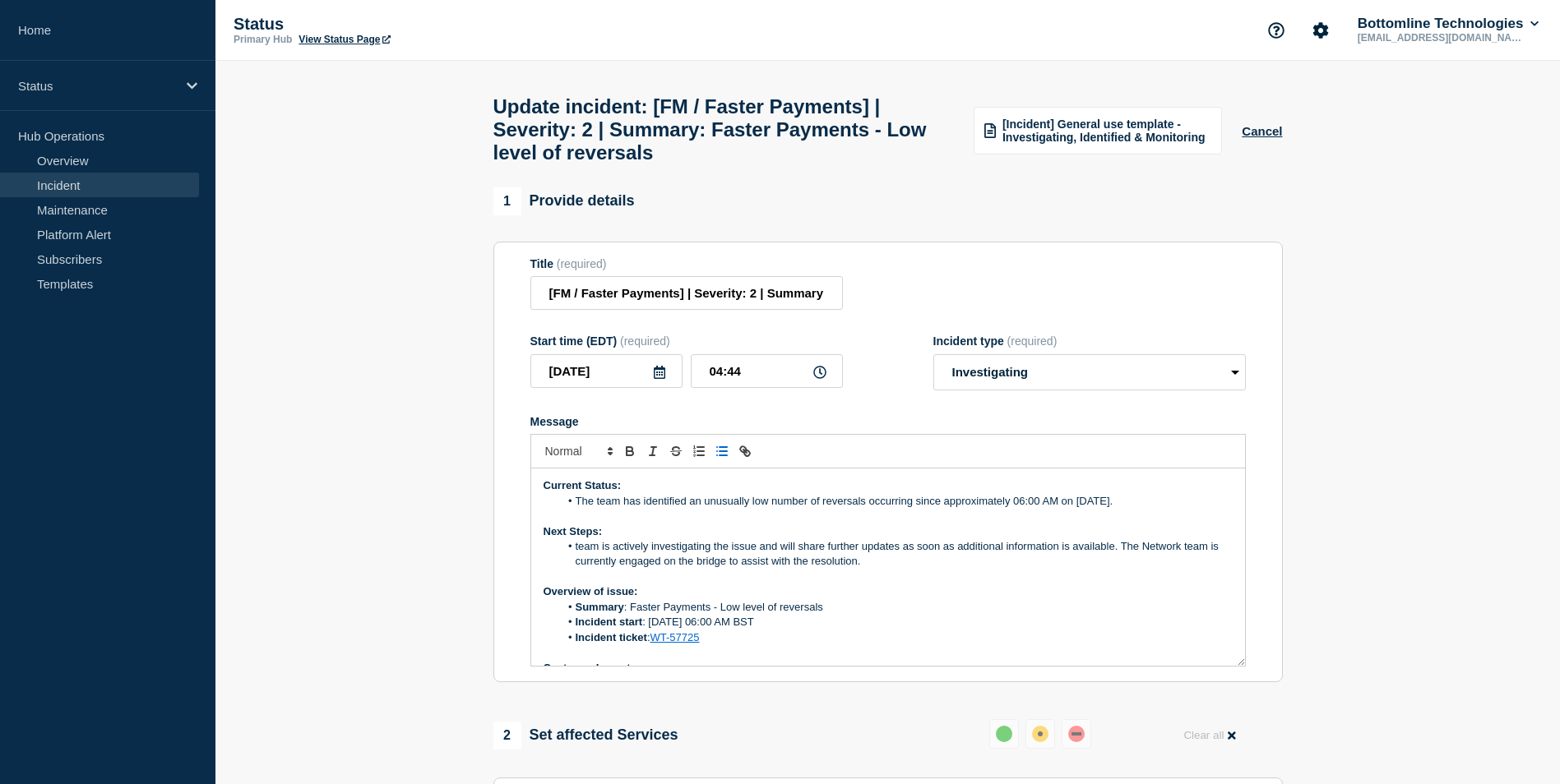
click at [580, 555] on li "team is actively investigating the issue and will share further updates as soon…" at bounding box center [896, 554] width 674 height 31
click at [1125, 559] on li "Team is actively investigating the issue and will share further updates as soon…" at bounding box center [896, 554] width 674 height 31
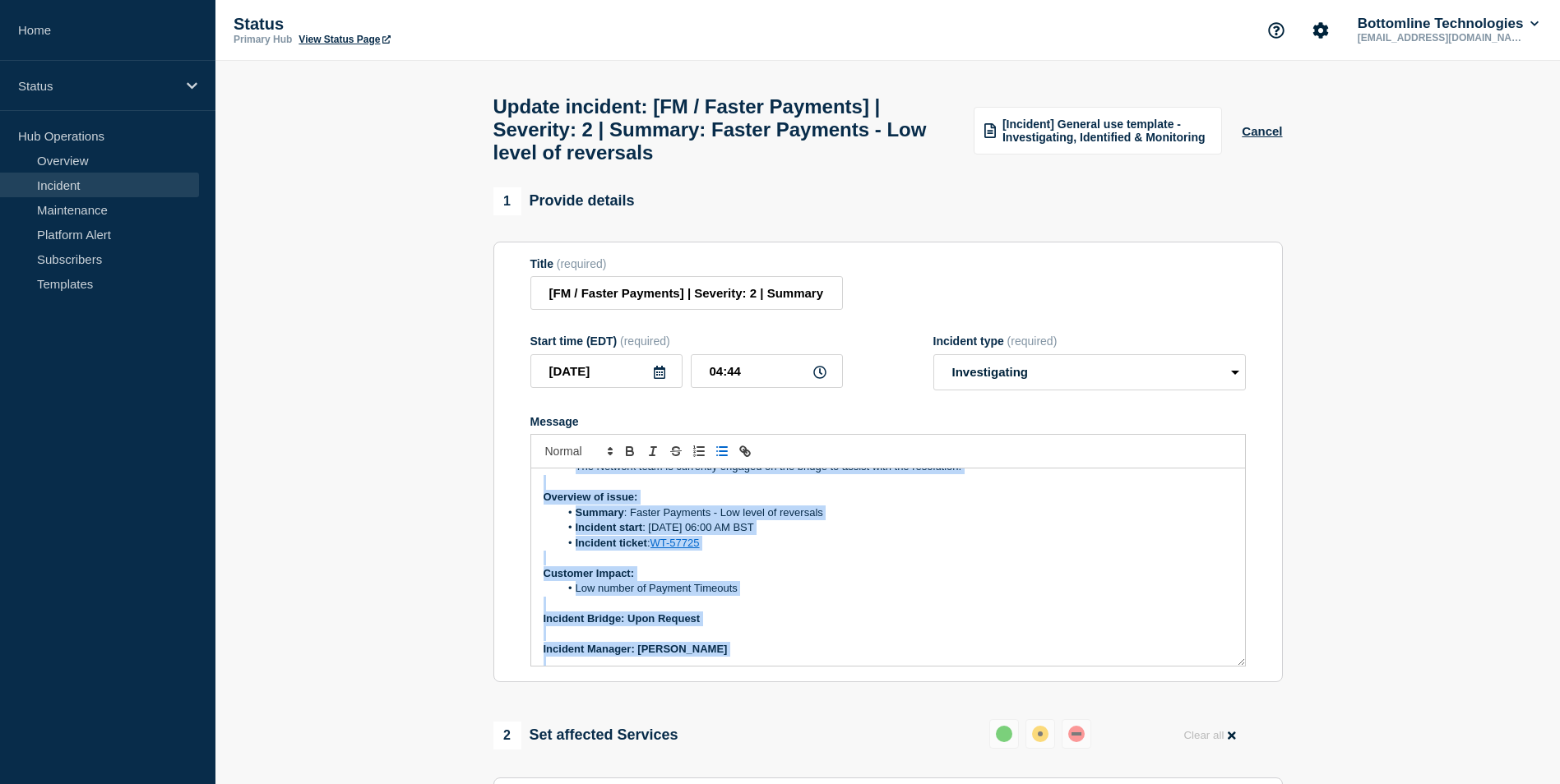
scroll to position [156, 0]
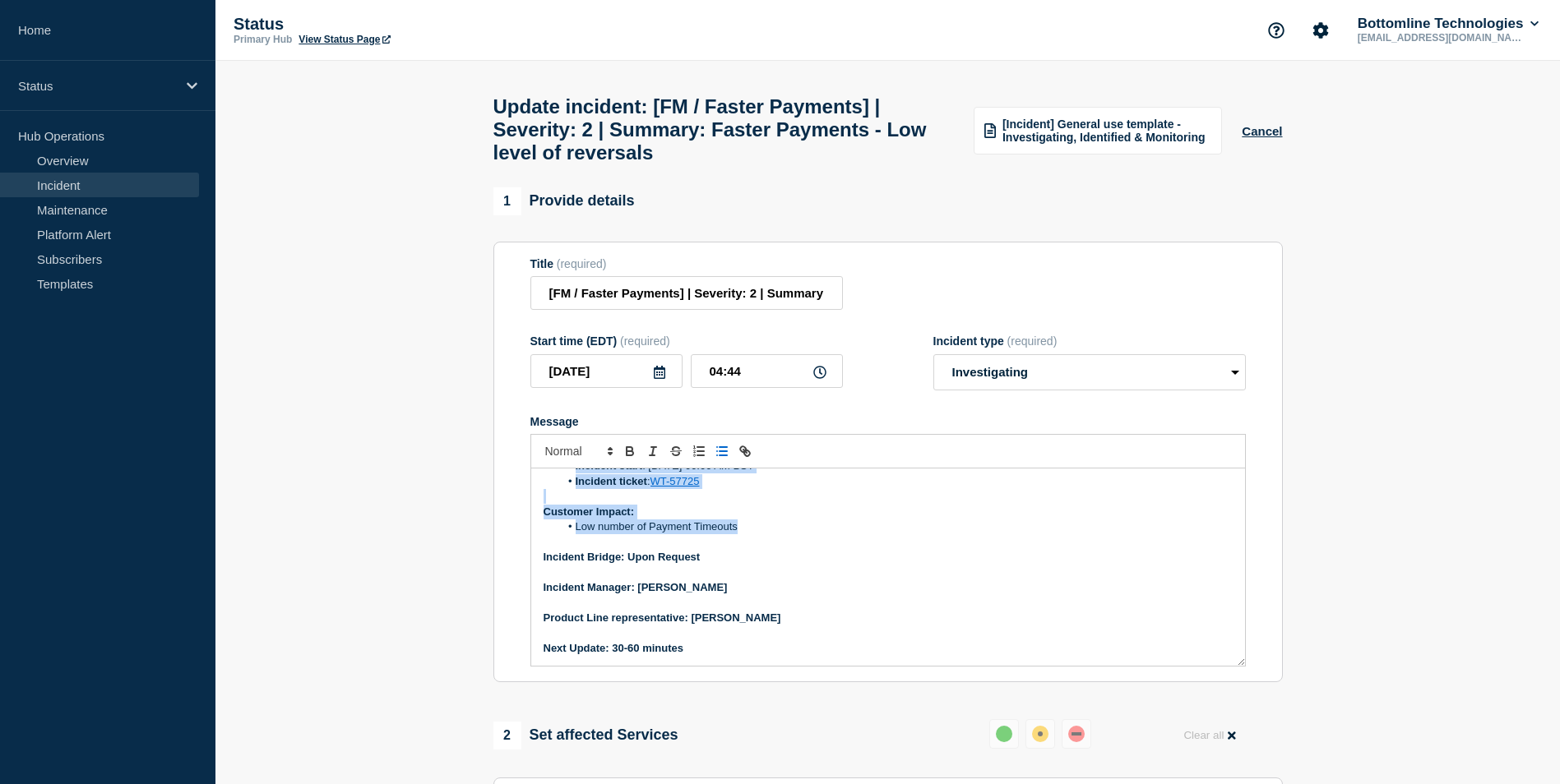
drag, startPoint x: 546, startPoint y: 497, endPoint x: 767, endPoint y: 543, distance: 225.7
click at [767, 543] on div "Current Status: The team has identified an unusually low number of reversals oc…" at bounding box center [888, 567] width 714 height 197
copy div "Current Status: The team has identified an unusually low number of reversals oc…"
click at [818, 579] on p "Message" at bounding box center [888, 573] width 689 height 15
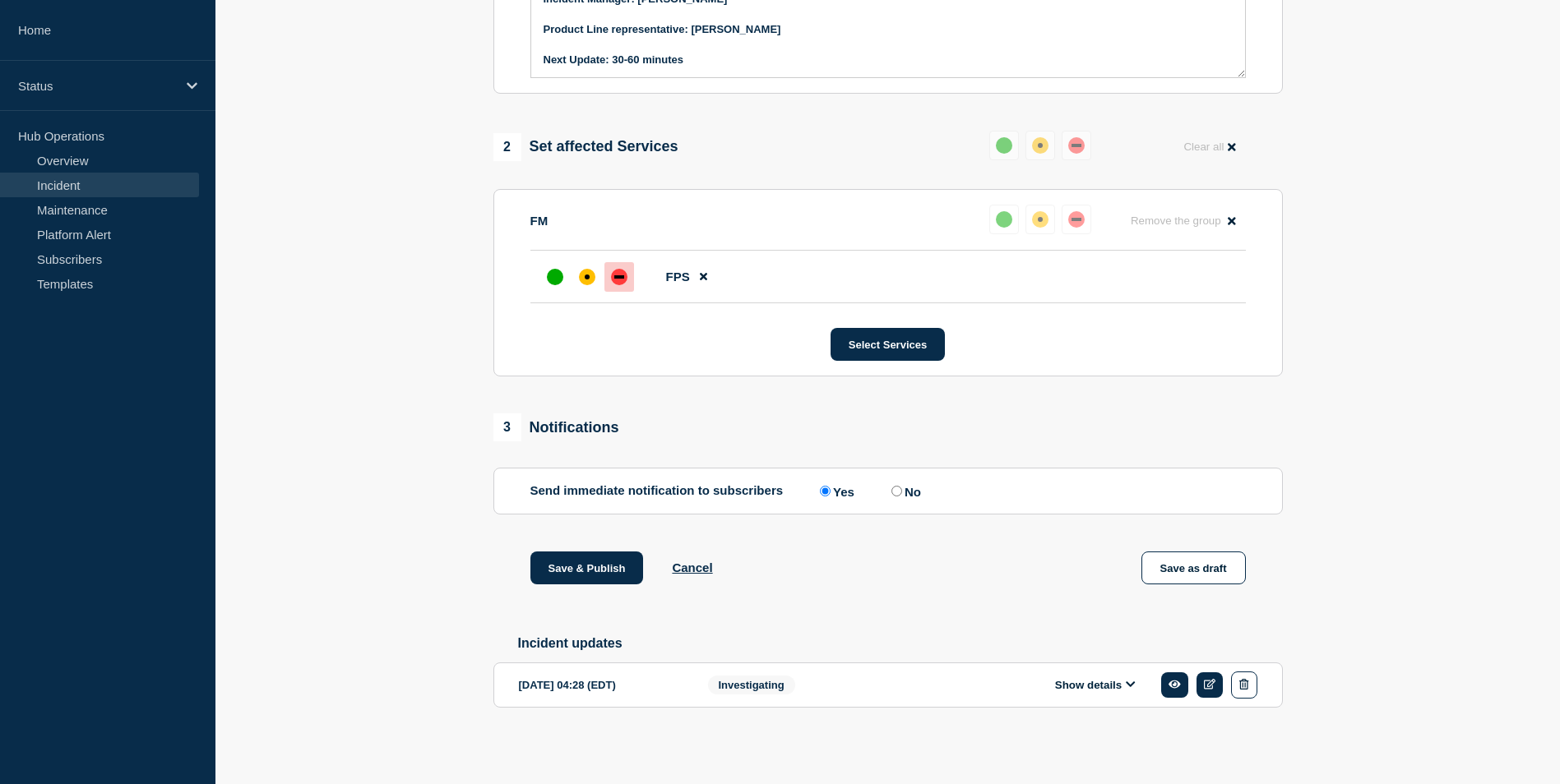
scroll to position [605, 0]
click at [576, 565] on button "Save & Publish" at bounding box center [587, 568] width 113 height 33
